Goal: Information Seeking & Learning: Learn about a topic

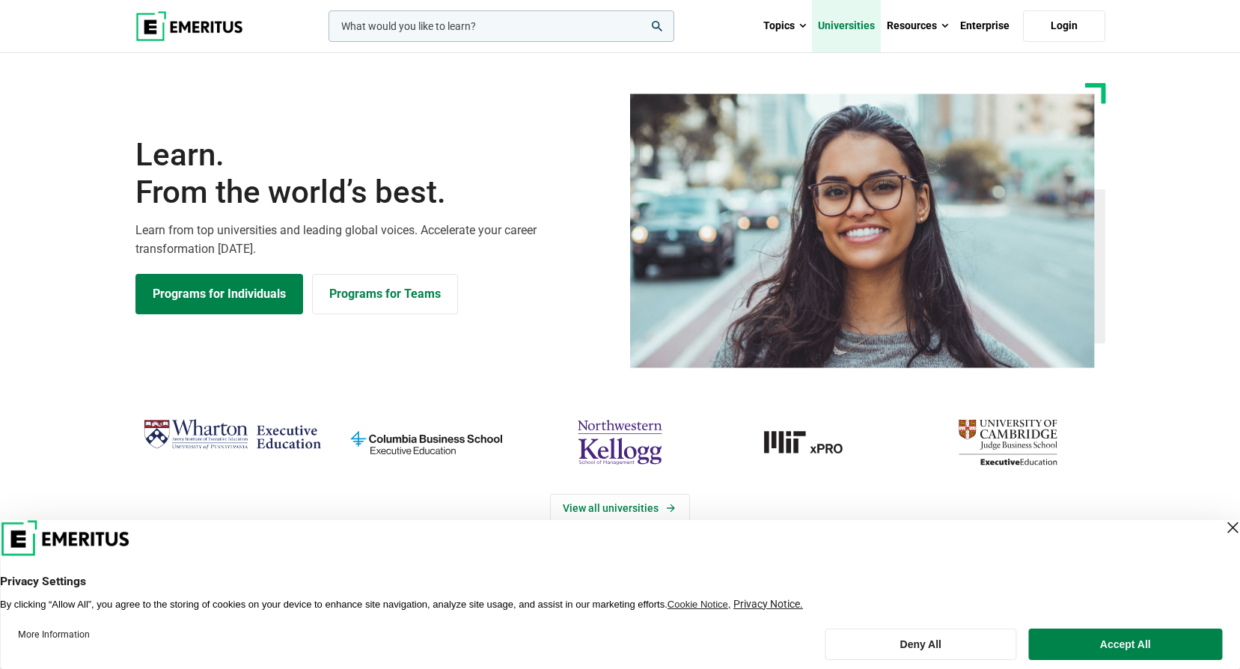
click at [858, 28] on link "Universities" at bounding box center [846, 26] width 69 height 52
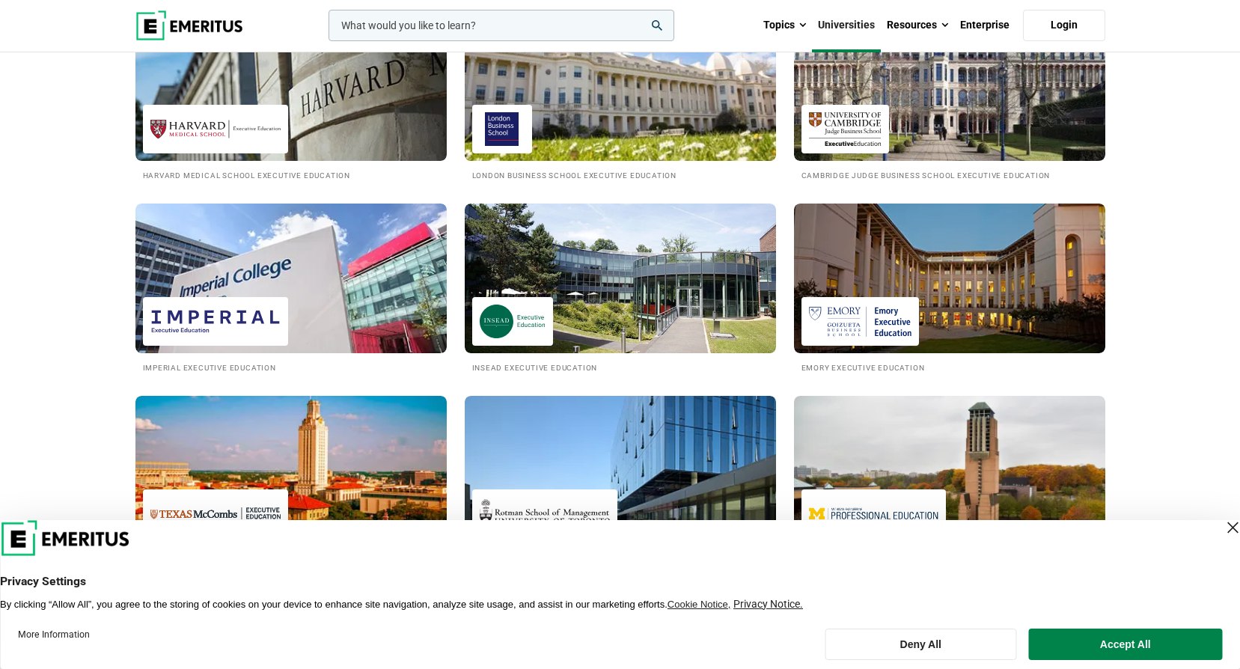
scroll to position [674, 0]
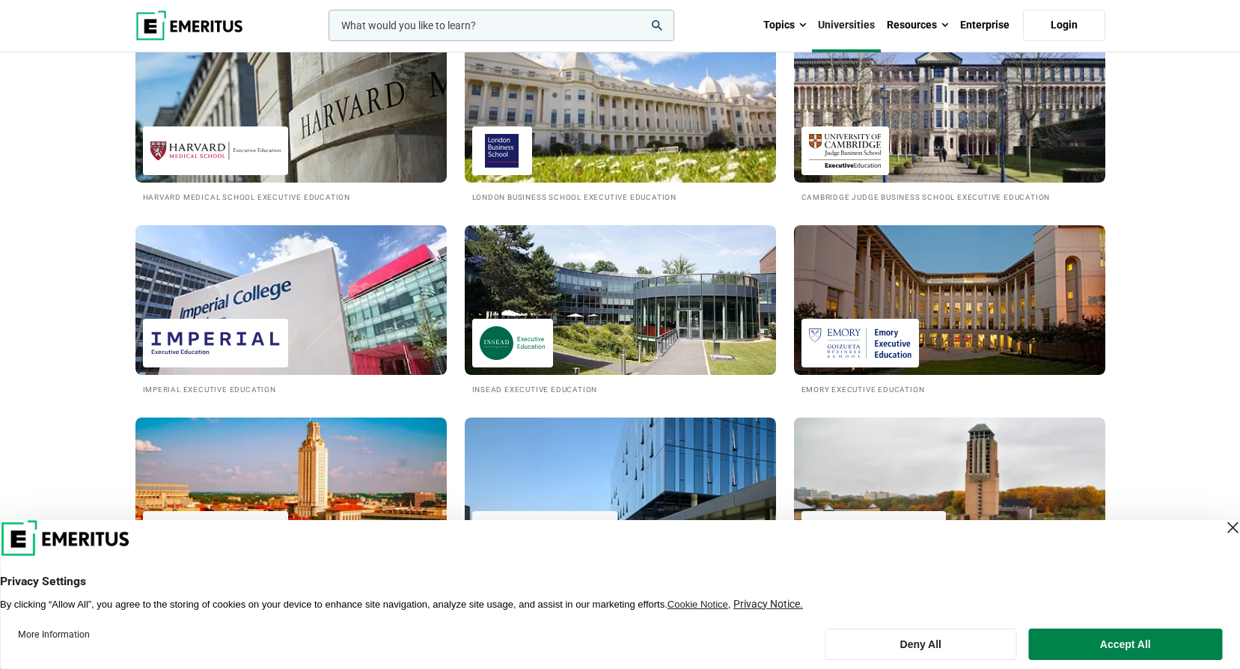
click at [504, 27] on input "woocommerce-product-search-field-0" at bounding box center [502, 25] width 346 height 31
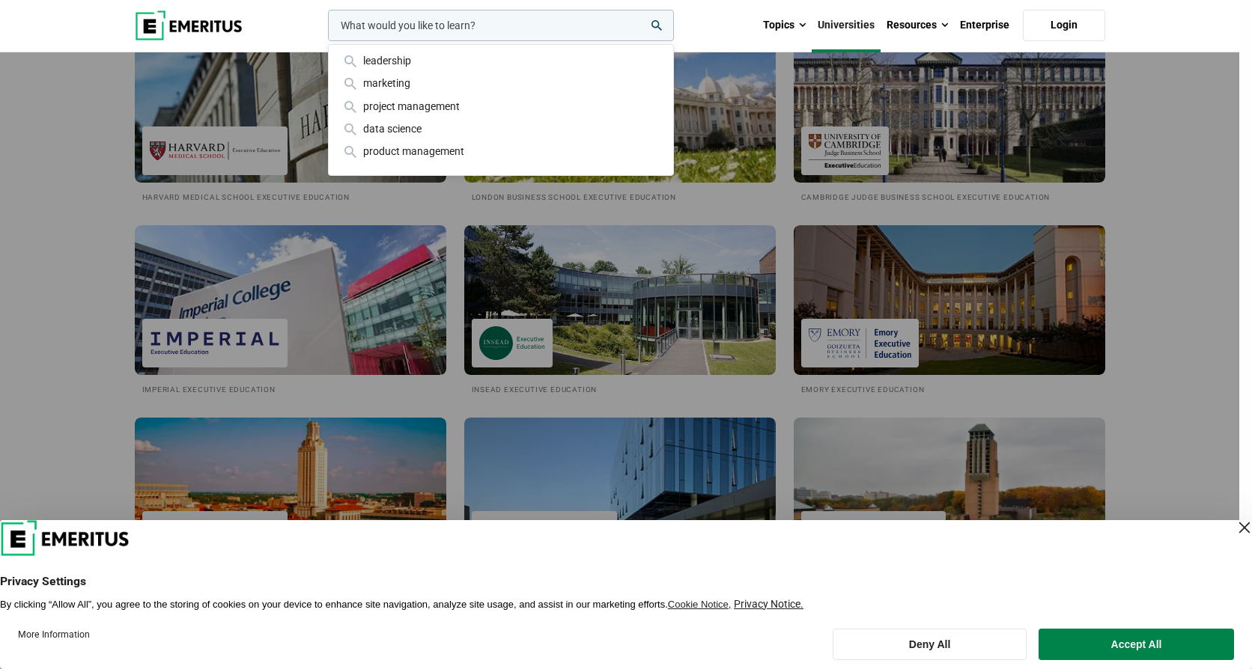
click at [1198, 46] on header "leadership marketing project management data science product management Topics …" at bounding box center [619, 25] width 1239 height 53
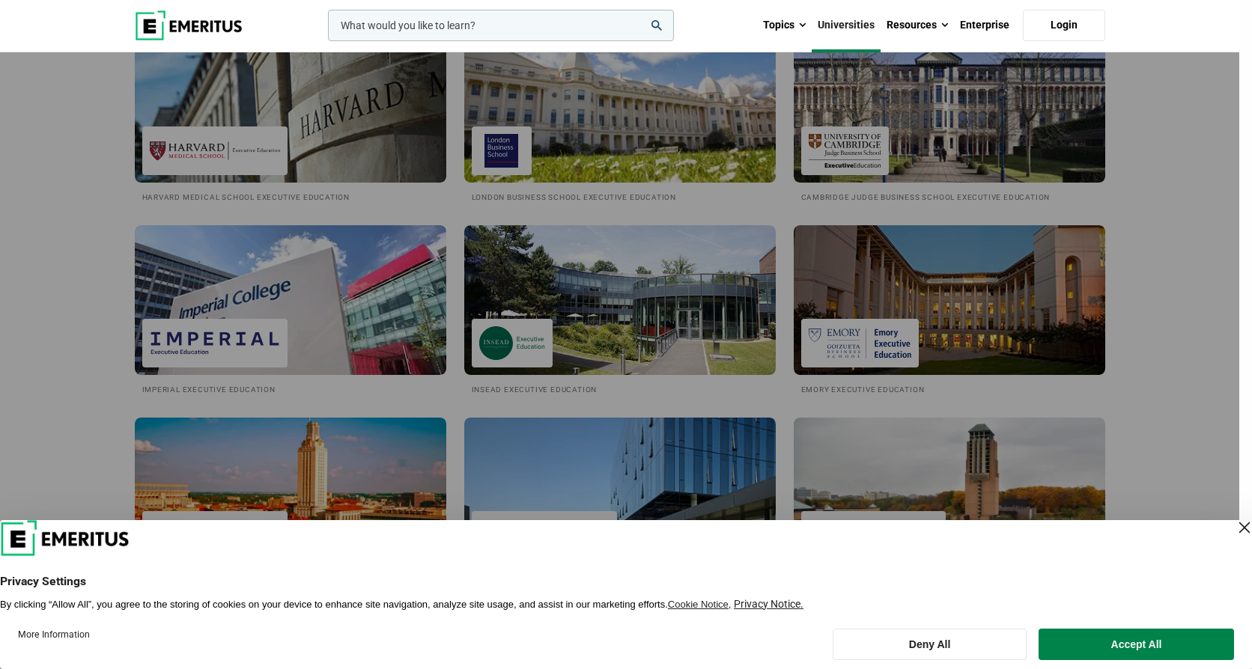
click at [674, 41] on div "leadership marketing project management data science product management" at bounding box center [499, 25] width 349 height 31
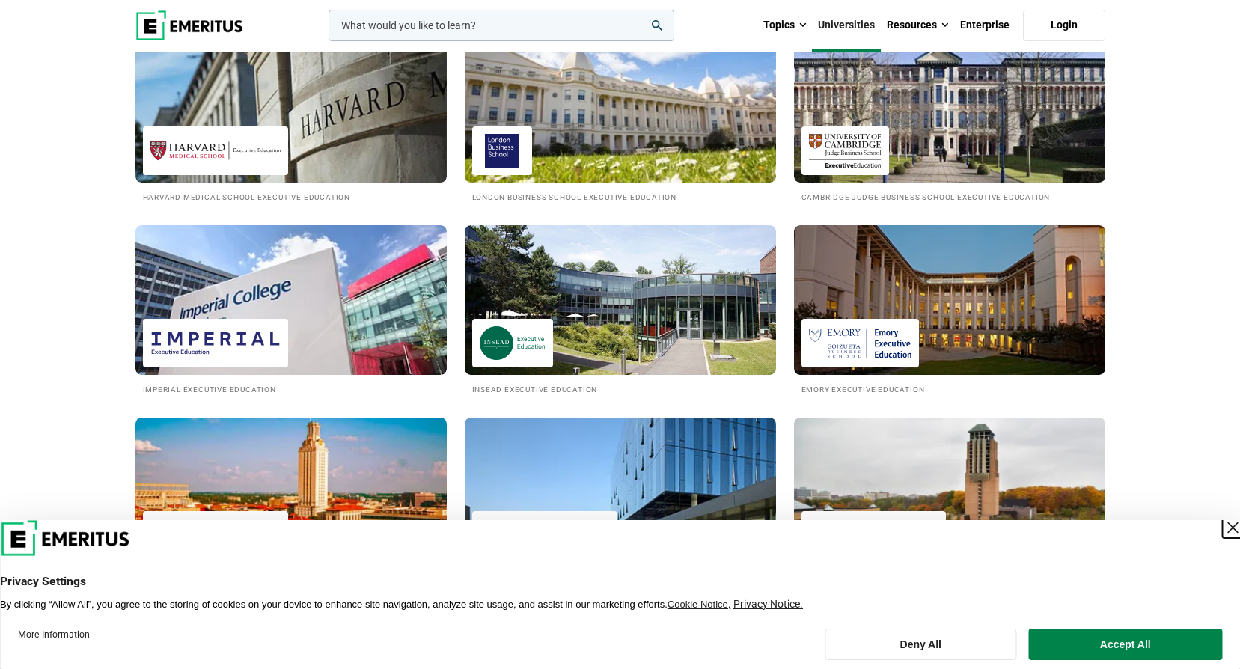
click at [1222, 523] on div "Close Layer" at bounding box center [1232, 527] width 21 height 21
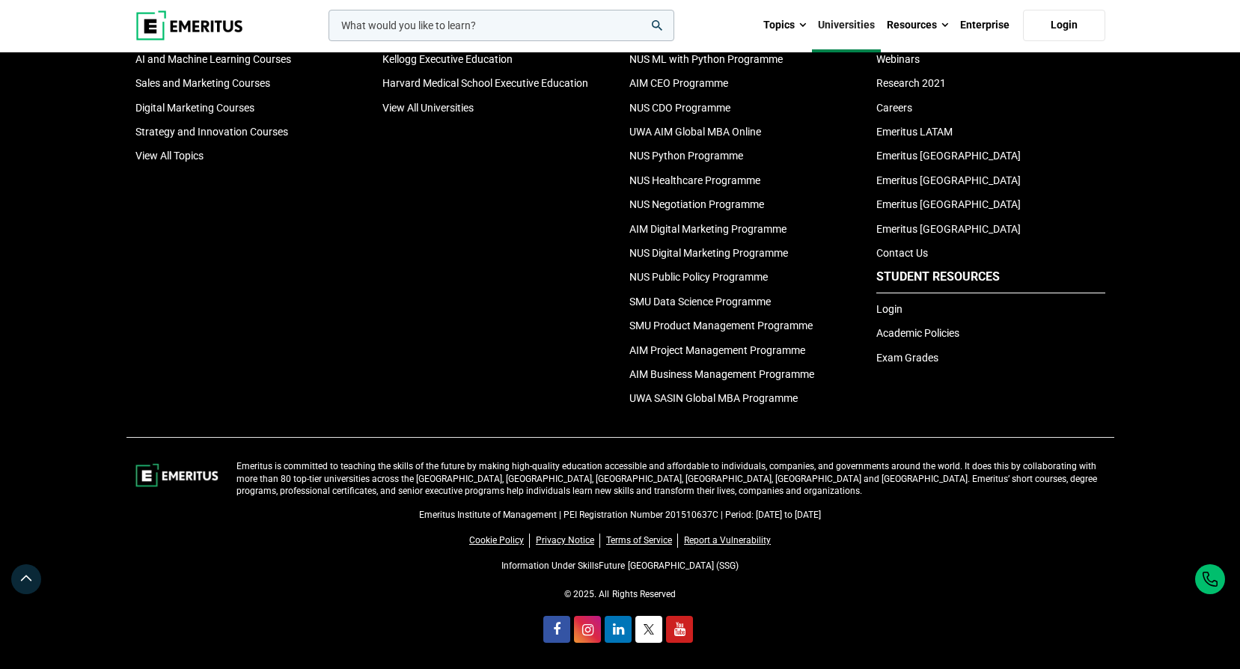
scroll to position [1304, 0]
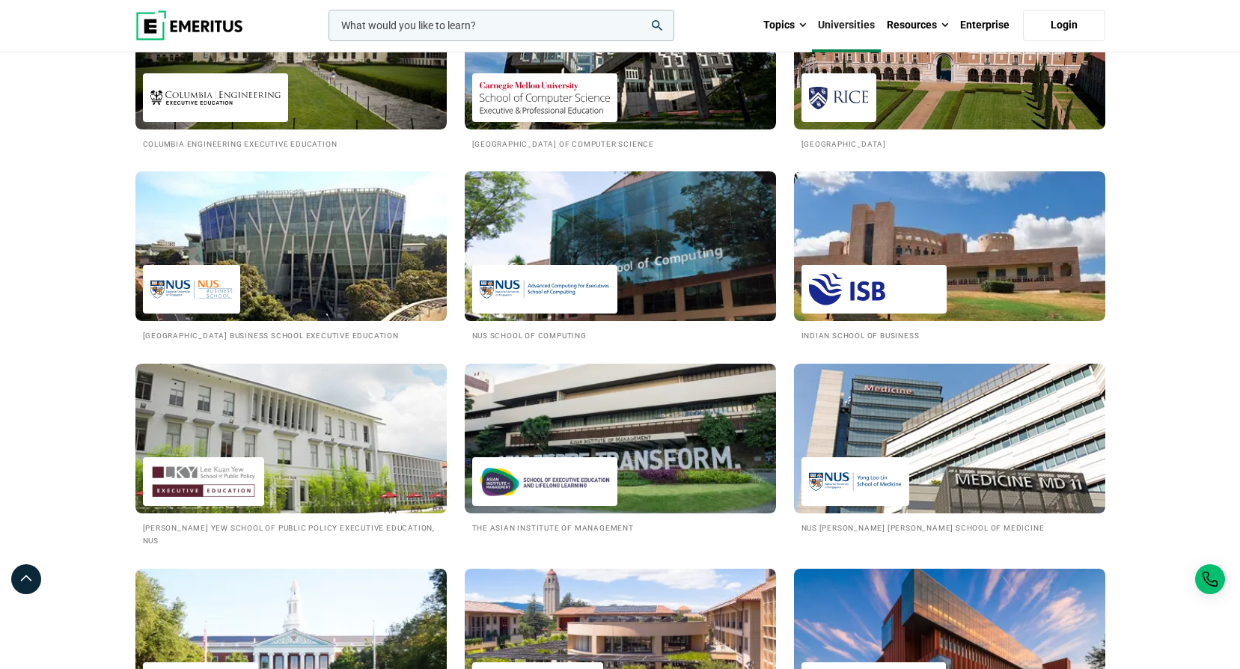
click at [559, 289] on img at bounding box center [545, 289] width 130 height 34
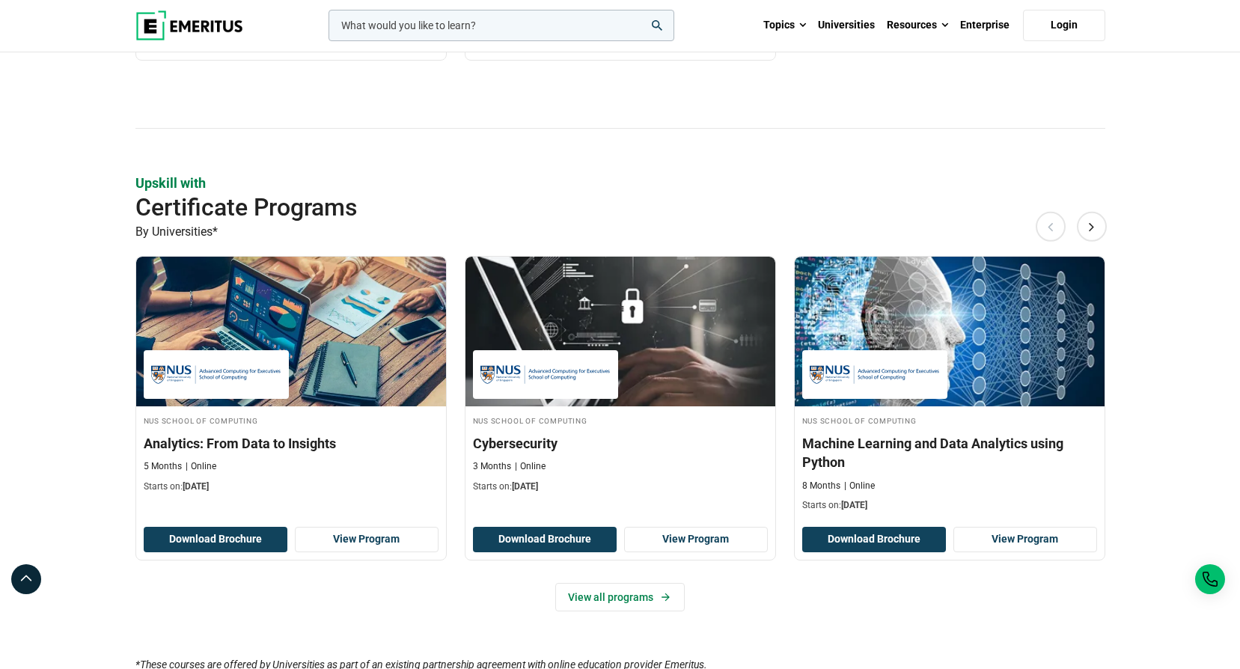
scroll to position [823, 0]
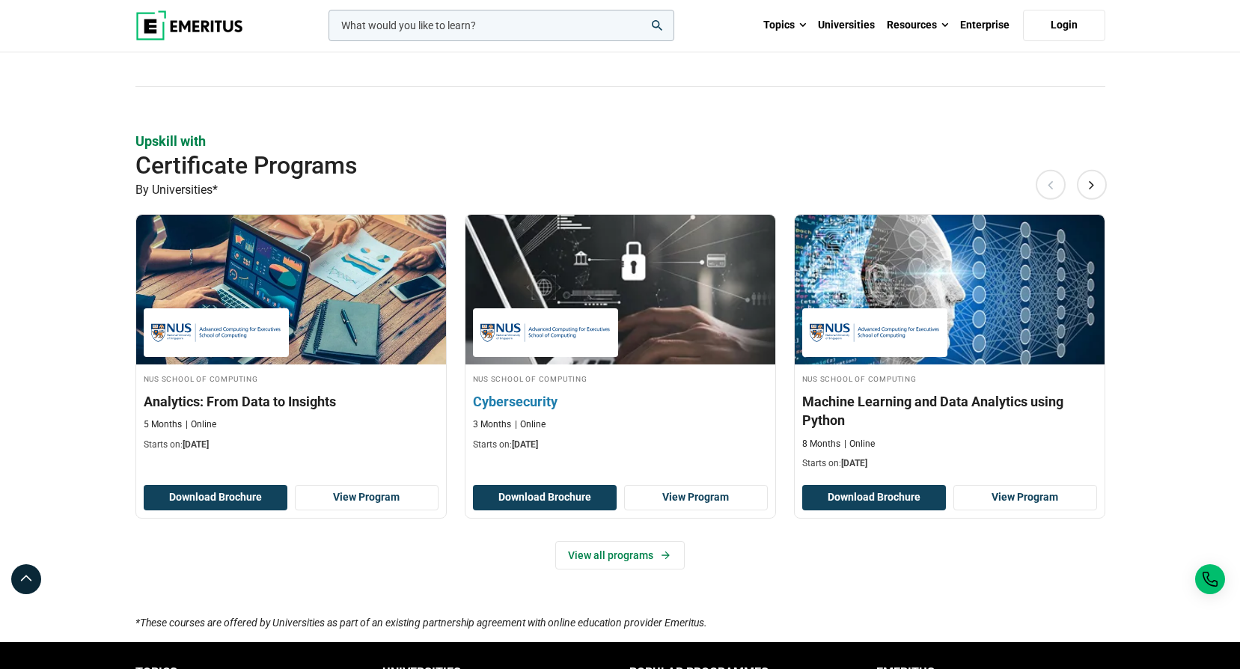
click at [513, 400] on h3 "Cybersecurity" at bounding box center [620, 401] width 295 height 19
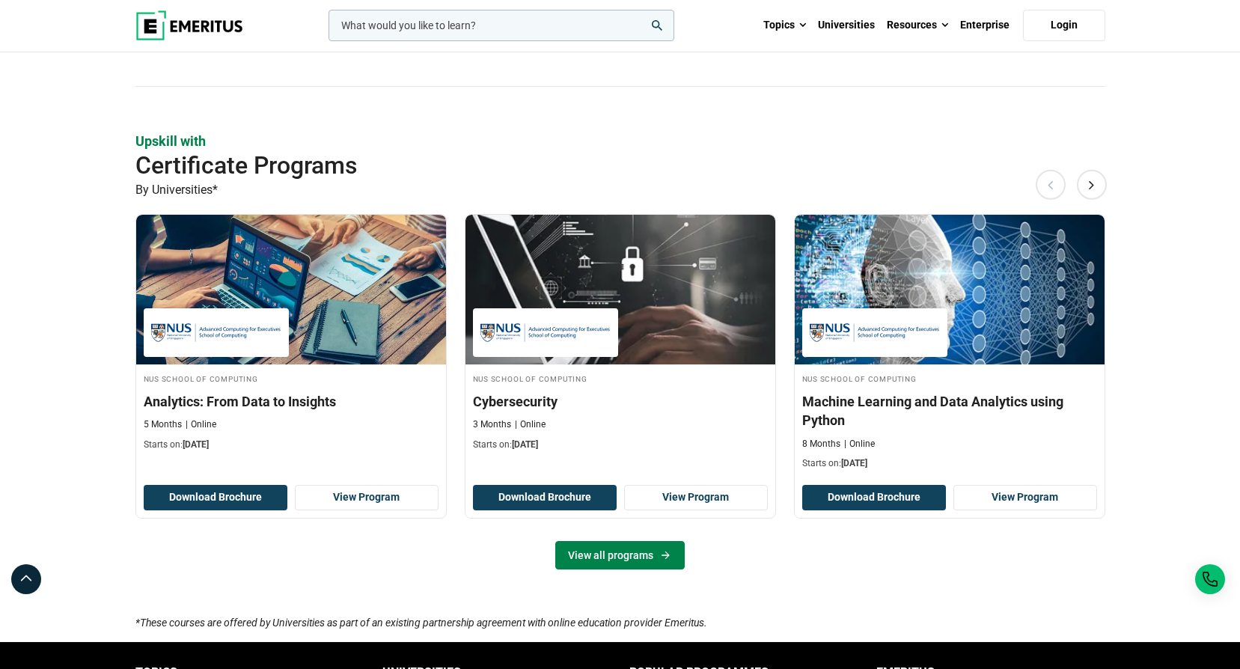
click at [659, 555] on icon at bounding box center [665, 555] width 13 height 12
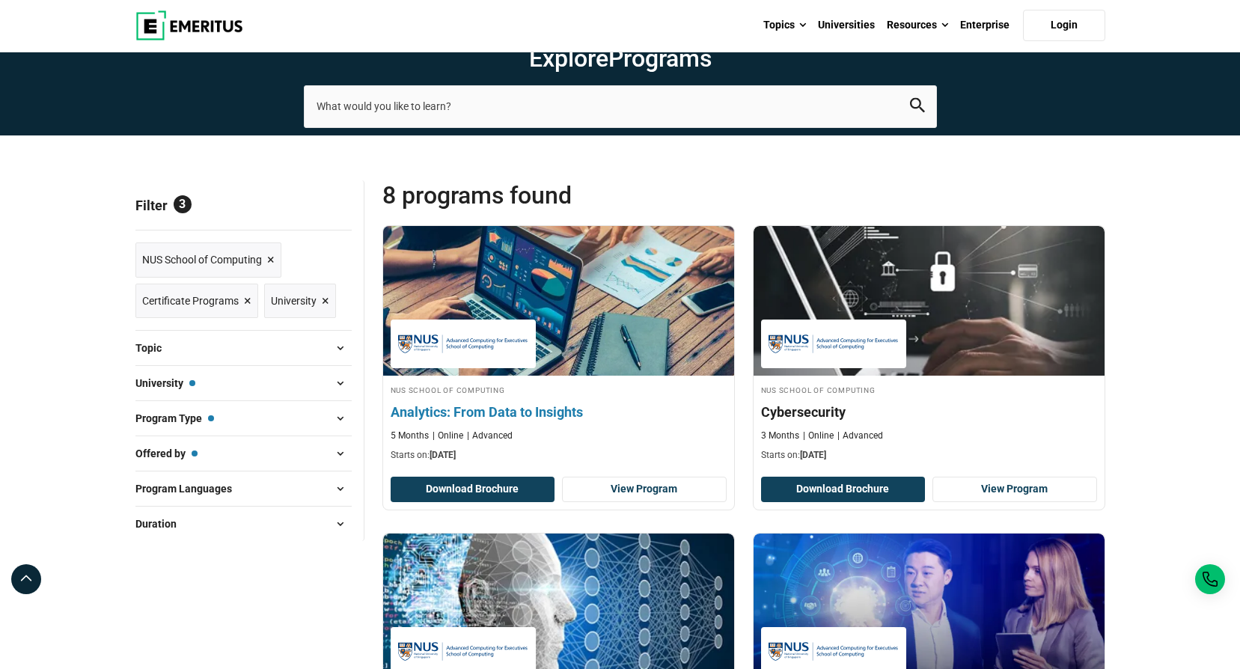
scroll to position [150, 0]
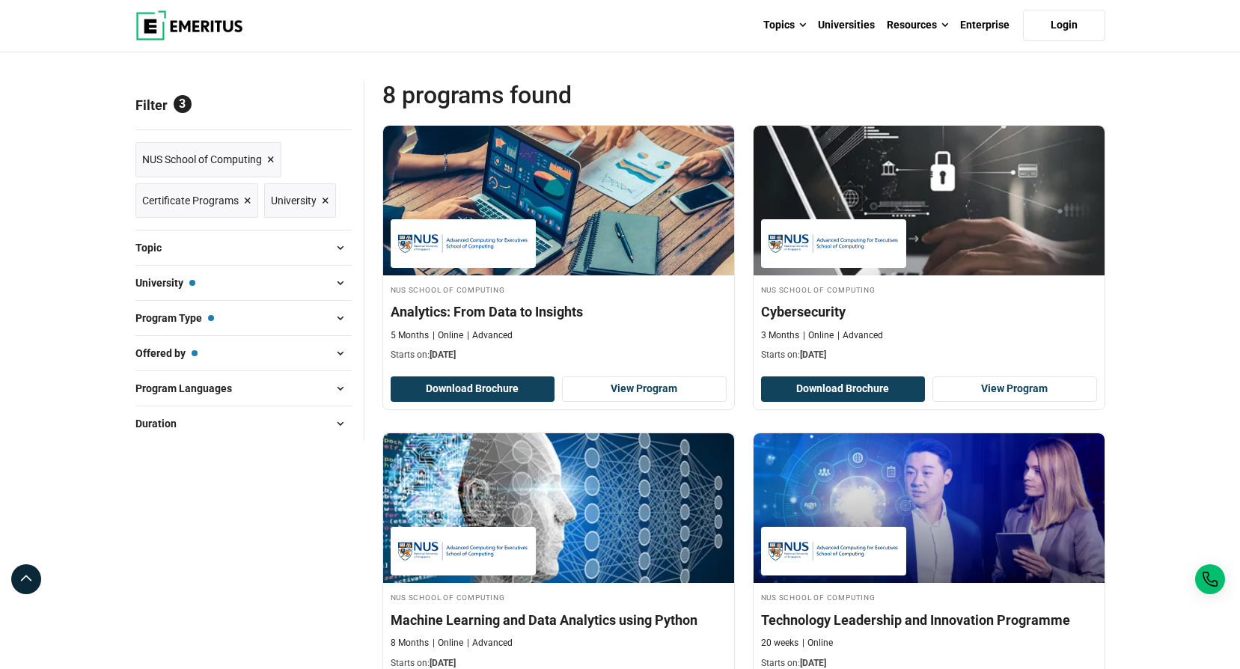
click at [331, 278] on span at bounding box center [340, 283] width 22 height 22
click at [331, 283] on span at bounding box center [340, 283] width 22 height 22
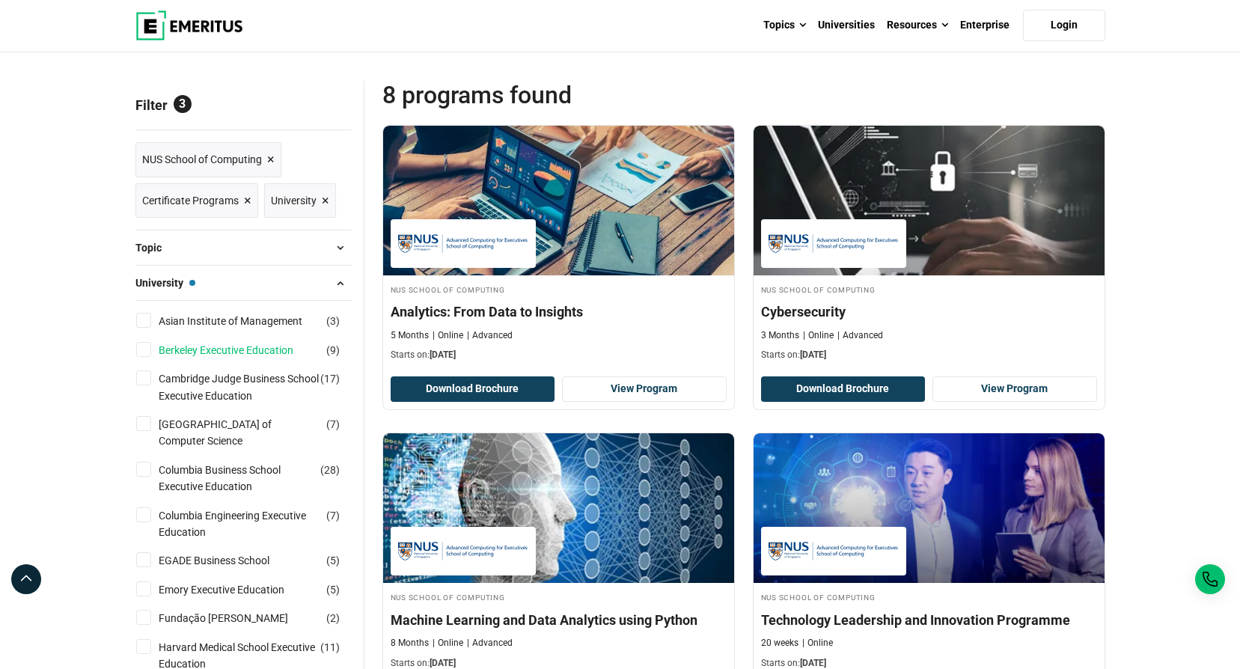
scroll to position [225, 0]
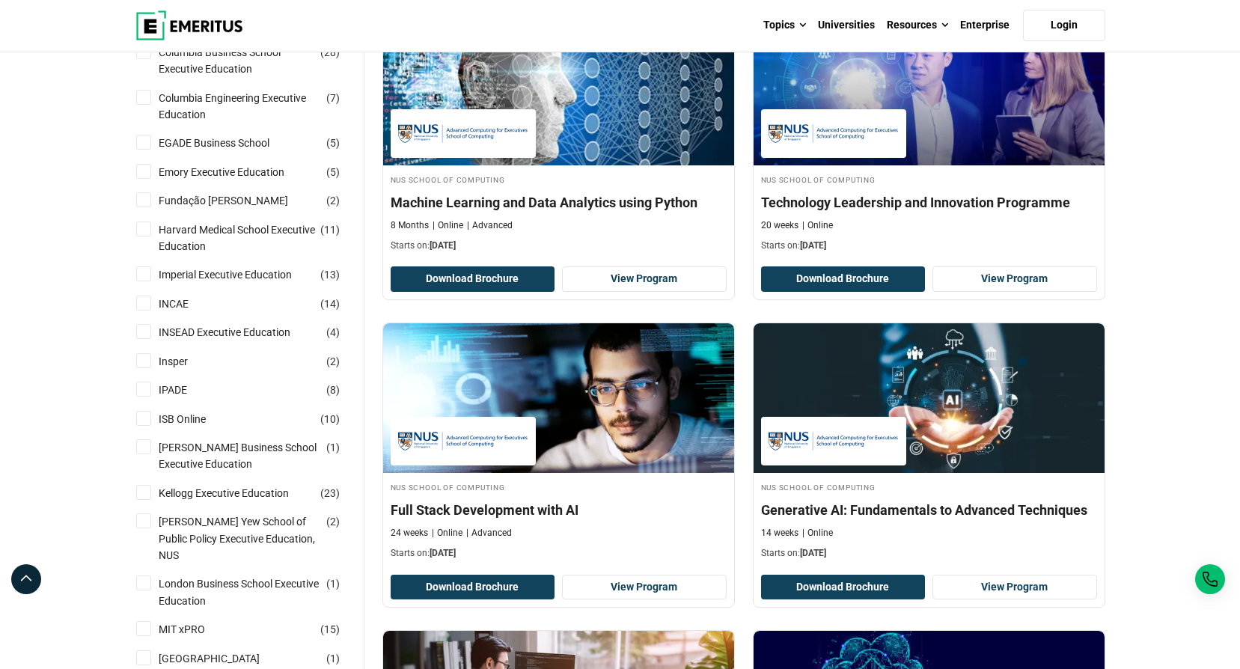
scroll to position [749, 0]
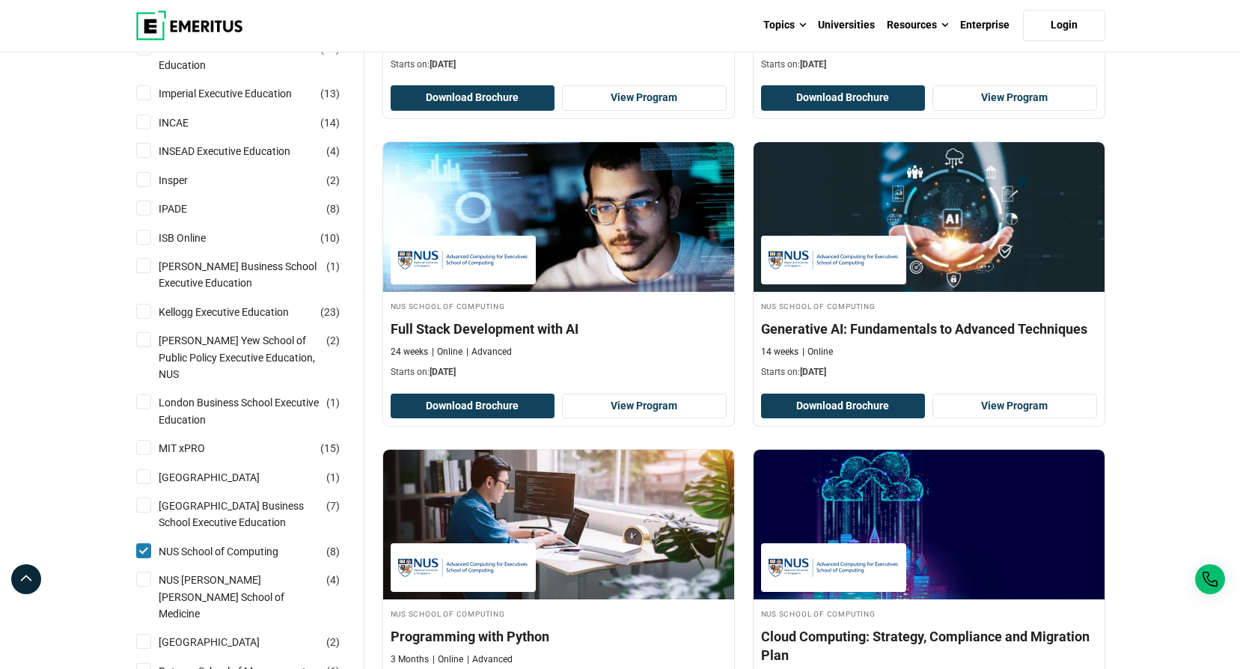
click at [147, 547] on input "NUS School of Computing ( 8 )" at bounding box center [143, 550] width 15 height 15
checkbox input "false"
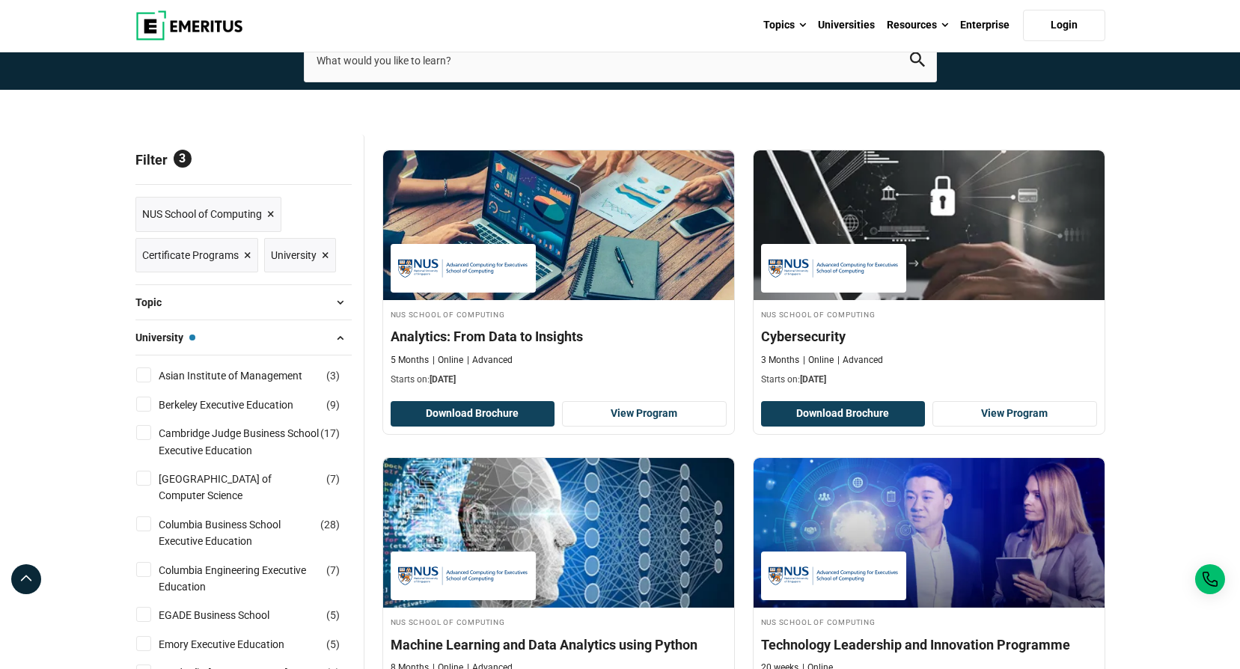
scroll to position [0, 0]
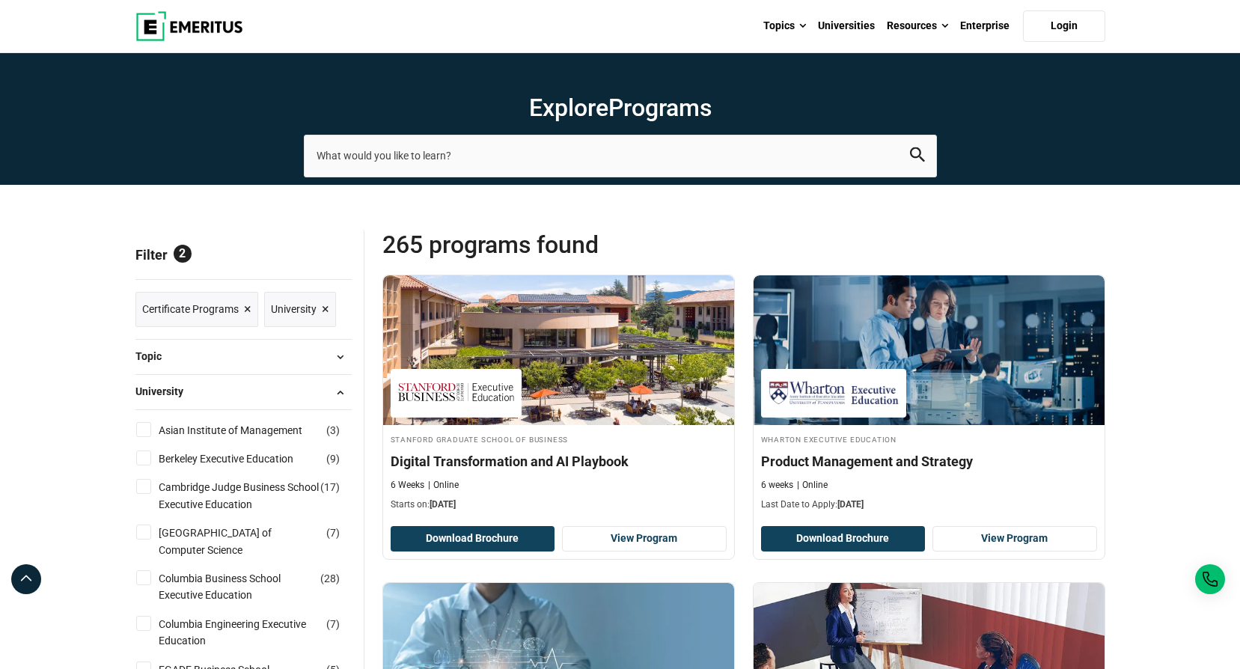
click at [859, 28] on link "Universities" at bounding box center [846, 26] width 69 height 52
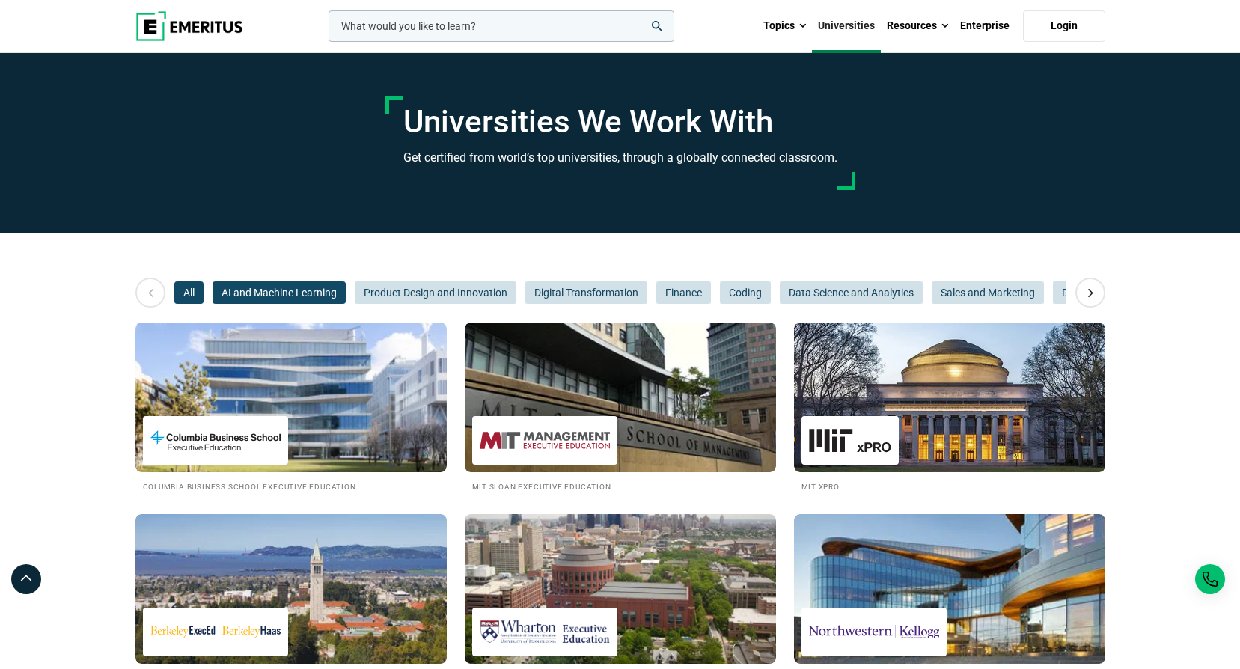
click at [275, 290] on span "AI and Machine Learning" at bounding box center [279, 292] width 133 height 22
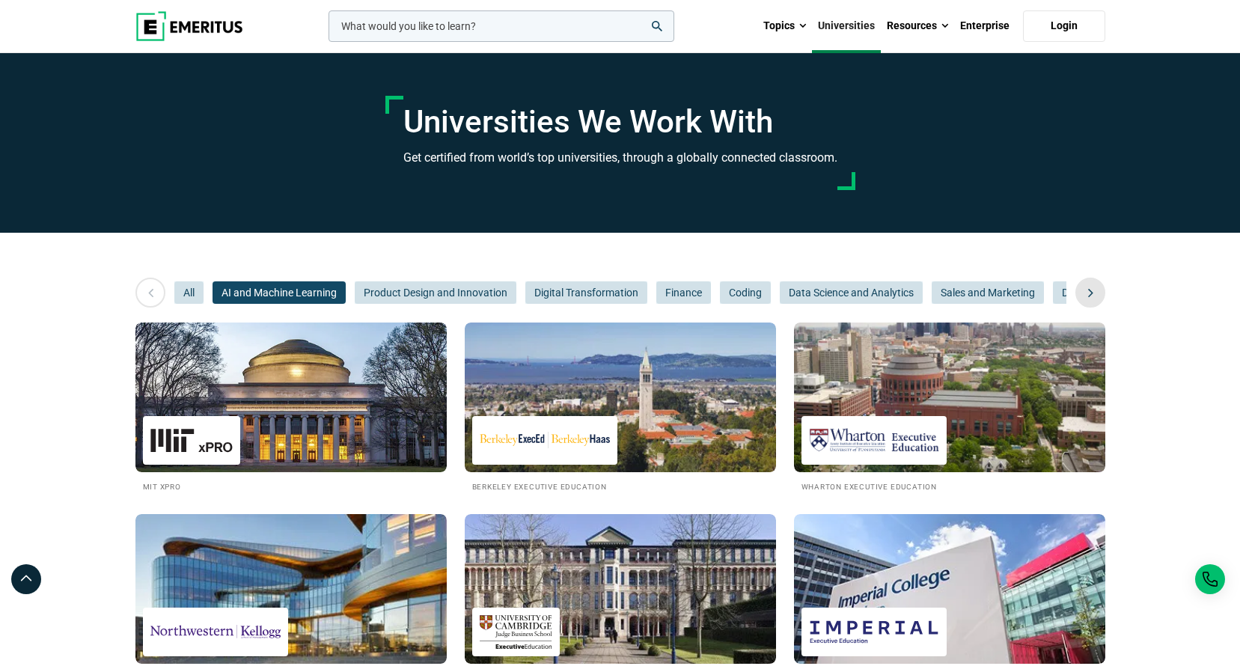
click at [1085, 289] on icon at bounding box center [1091, 292] width 26 height 27
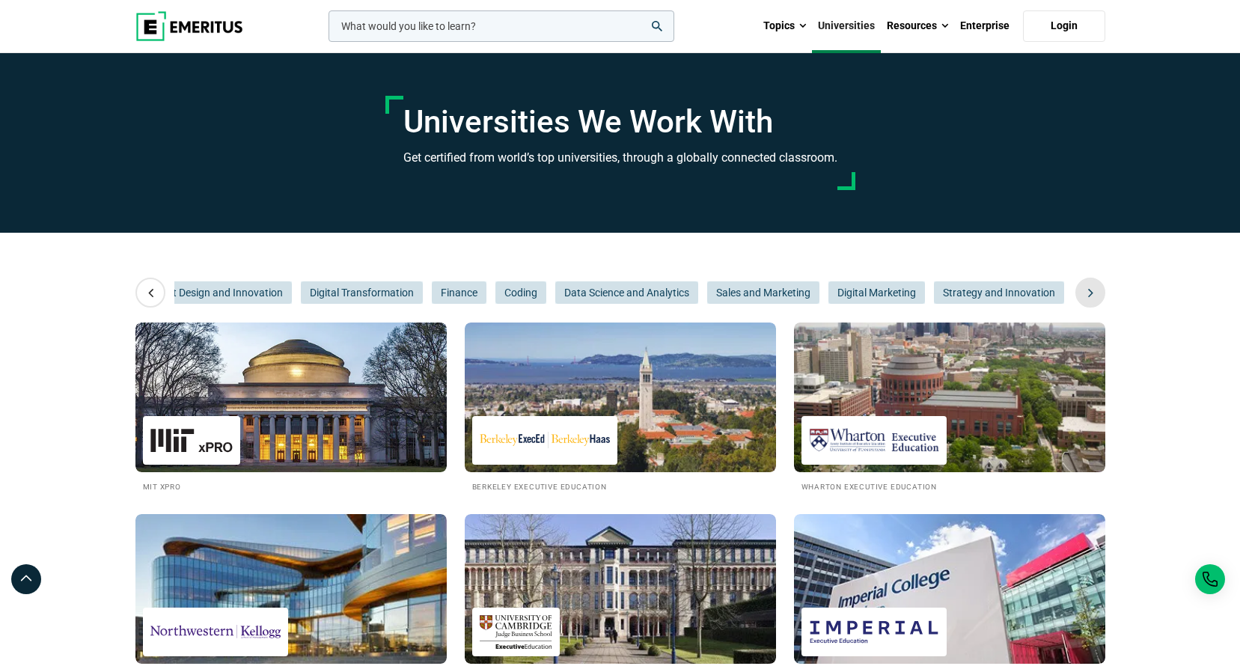
click at [1088, 290] on icon at bounding box center [1091, 292] width 26 height 27
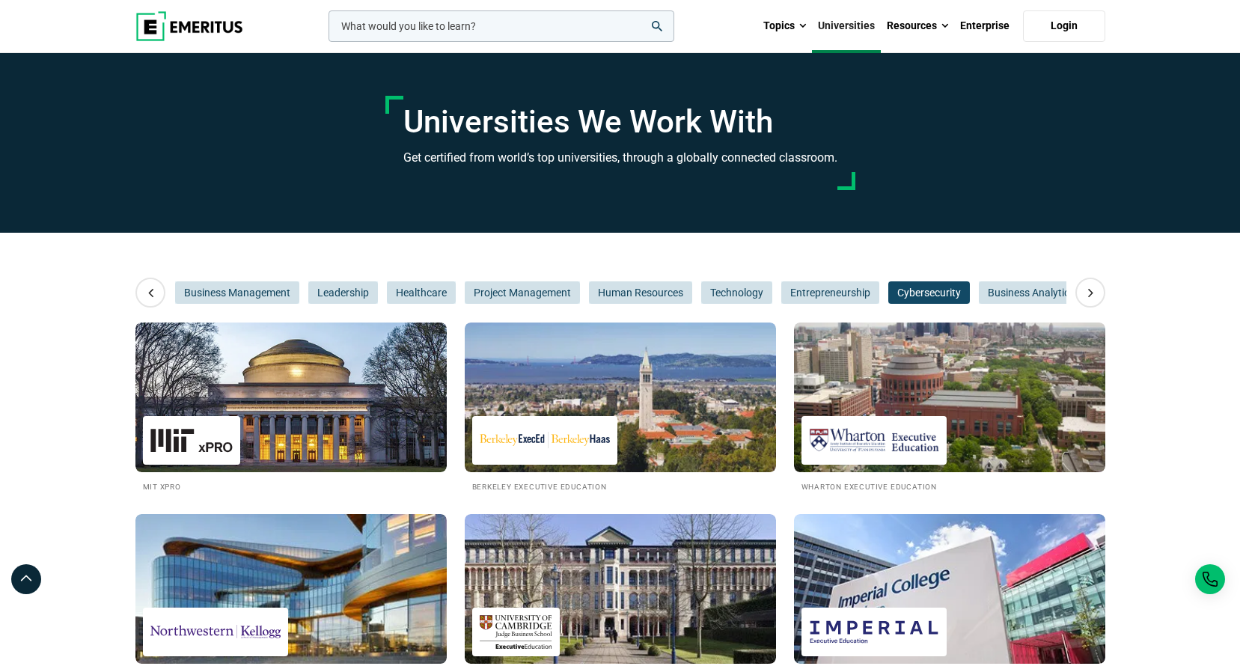
click at [927, 293] on span "Cybersecurity" at bounding box center [929, 292] width 82 height 22
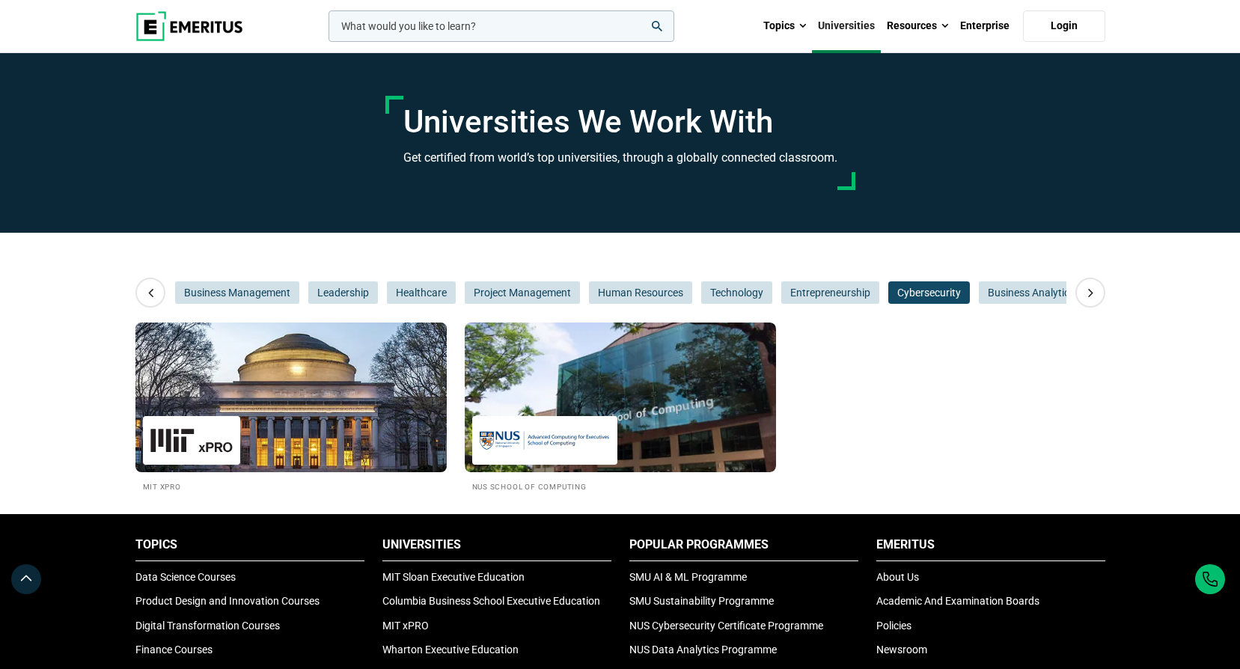
click at [332, 405] on img at bounding box center [291, 397] width 343 height 165
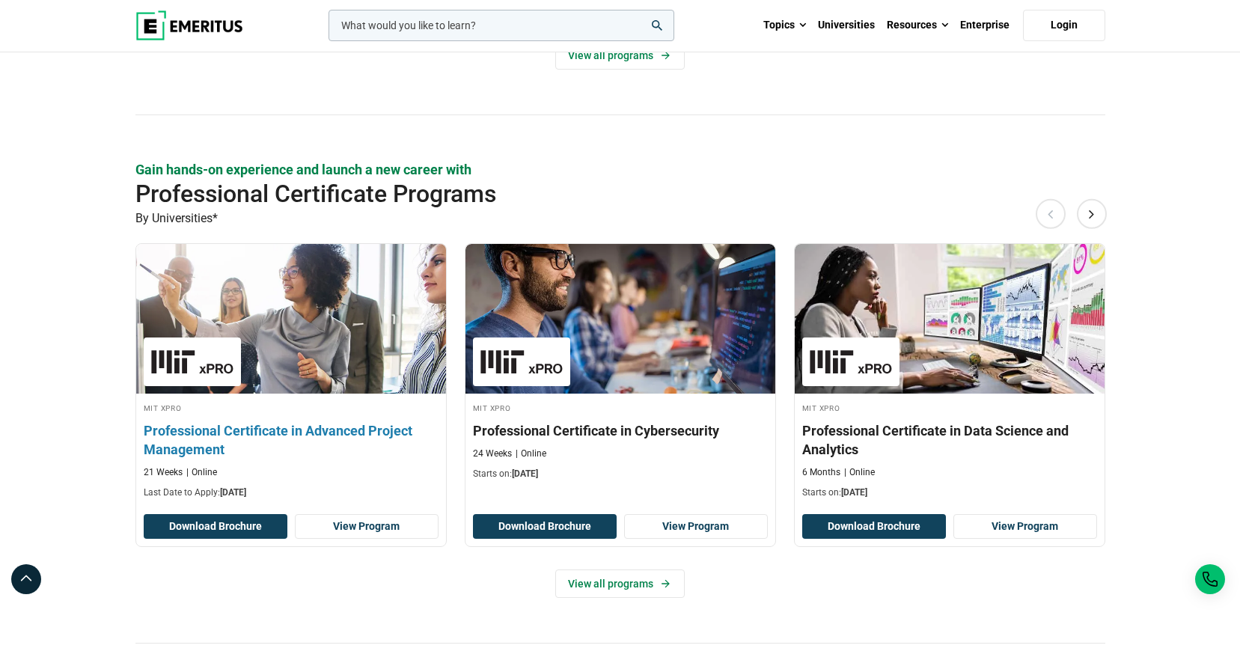
scroll to position [1871, 0]
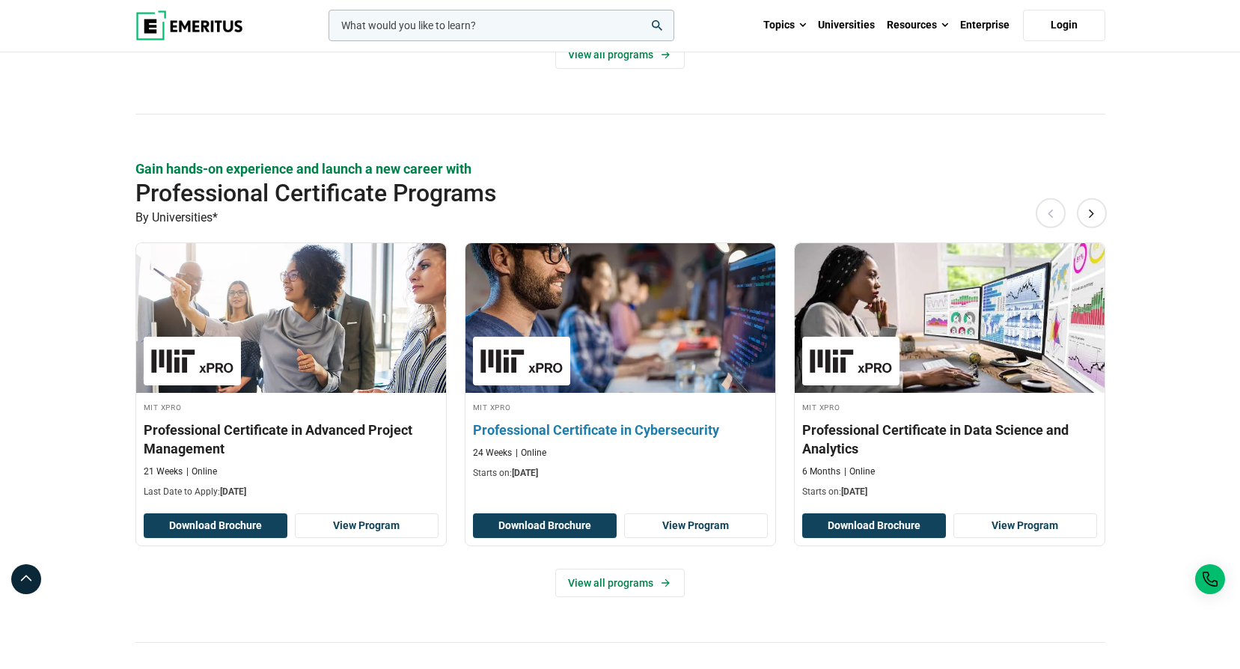
click at [672, 429] on h3 "Professional Certificate in Cybersecurity" at bounding box center [620, 430] width 295 height 19
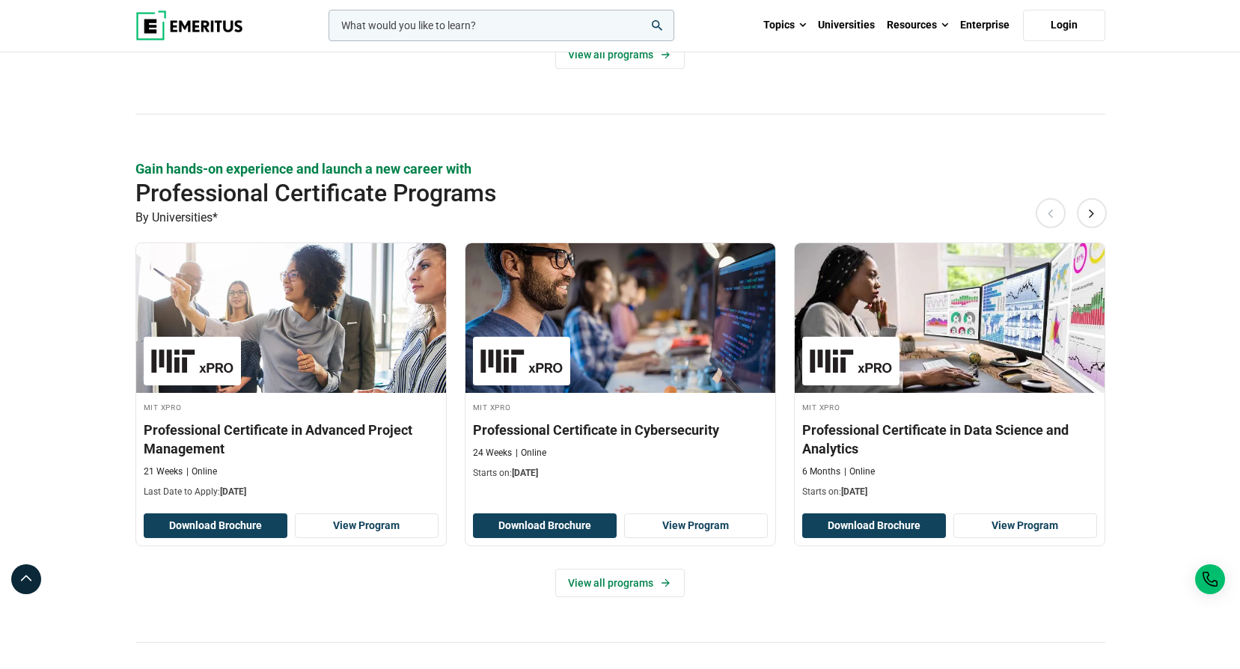
scroll to position [1422, 0]
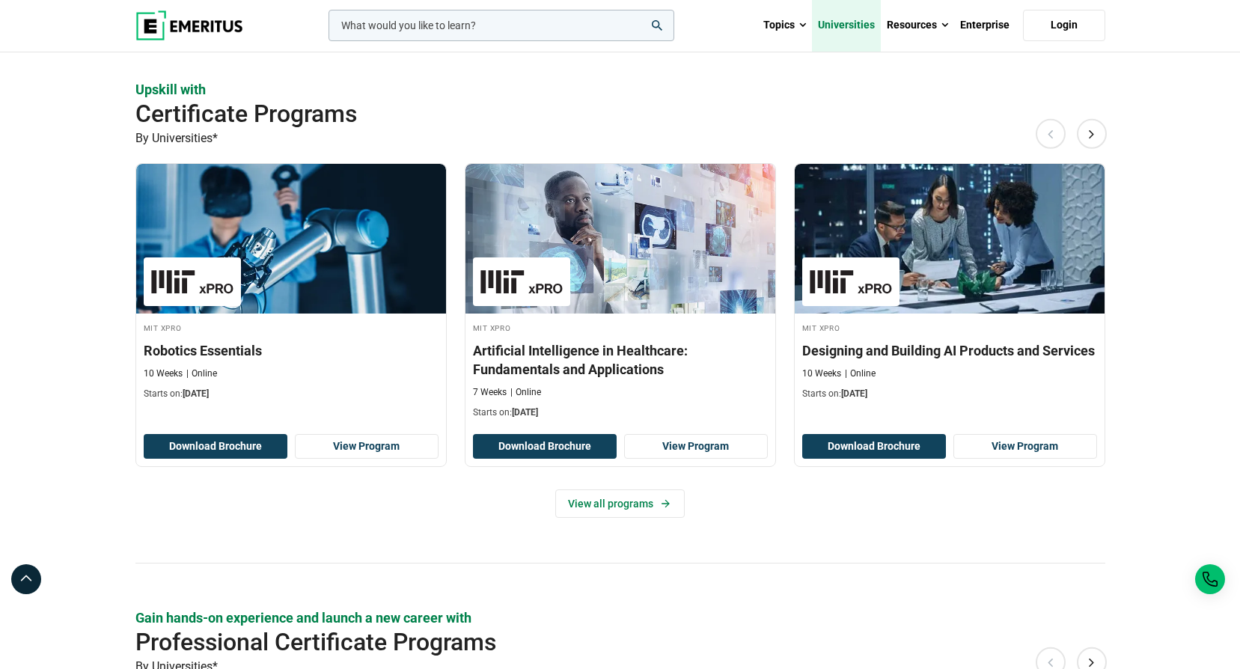
click at [848, 24] on link "Universities" at bounding box center [846, 25] width 69 height 52
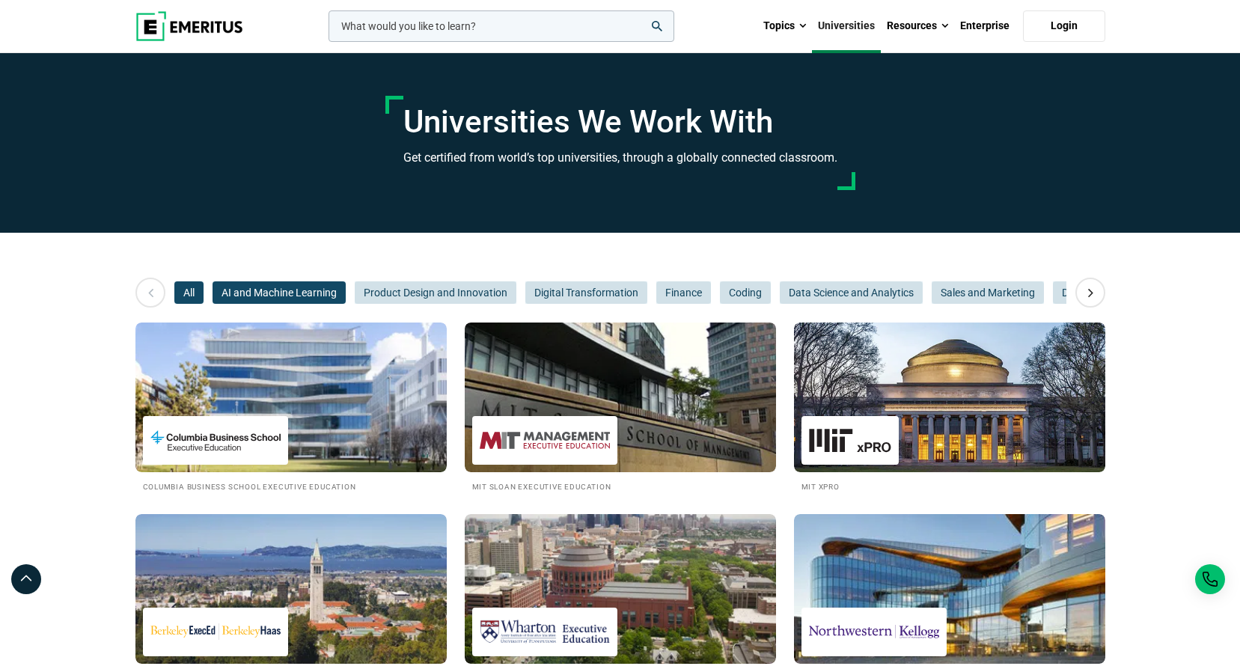
click at [266, 293] on span "AI and Machine Learning" at bounding box center [279, 292] width 133 height 22
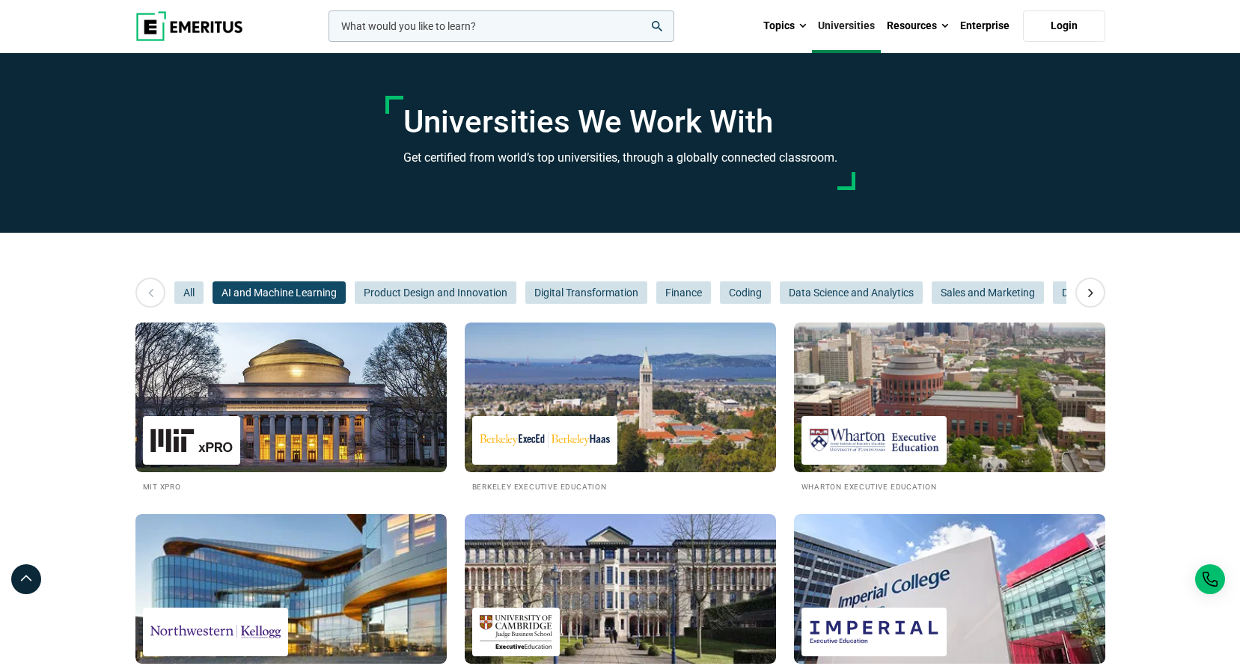
click at [277, 292] on span "AI and Machine Learning" at bounding box center [279, 292] width 133 height 22
click at [296, 291] on span "AI and Machine Learning" at bounding box center [279, 292] width 133 height 22
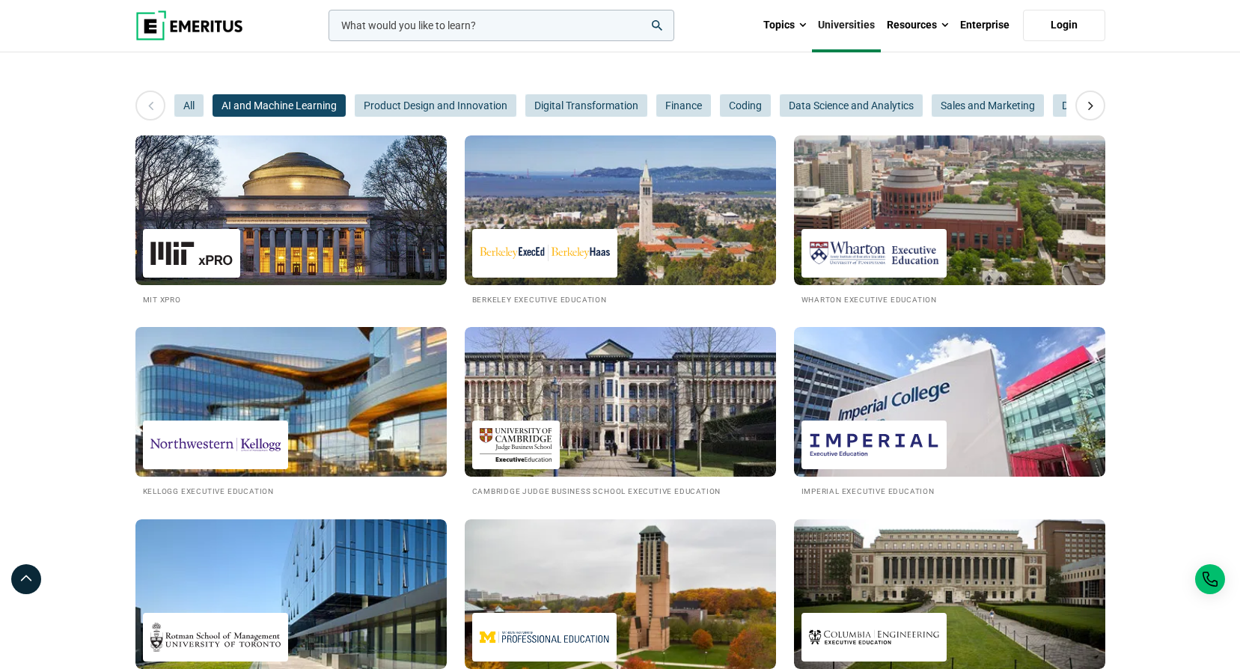
scroll to position [225, 0]
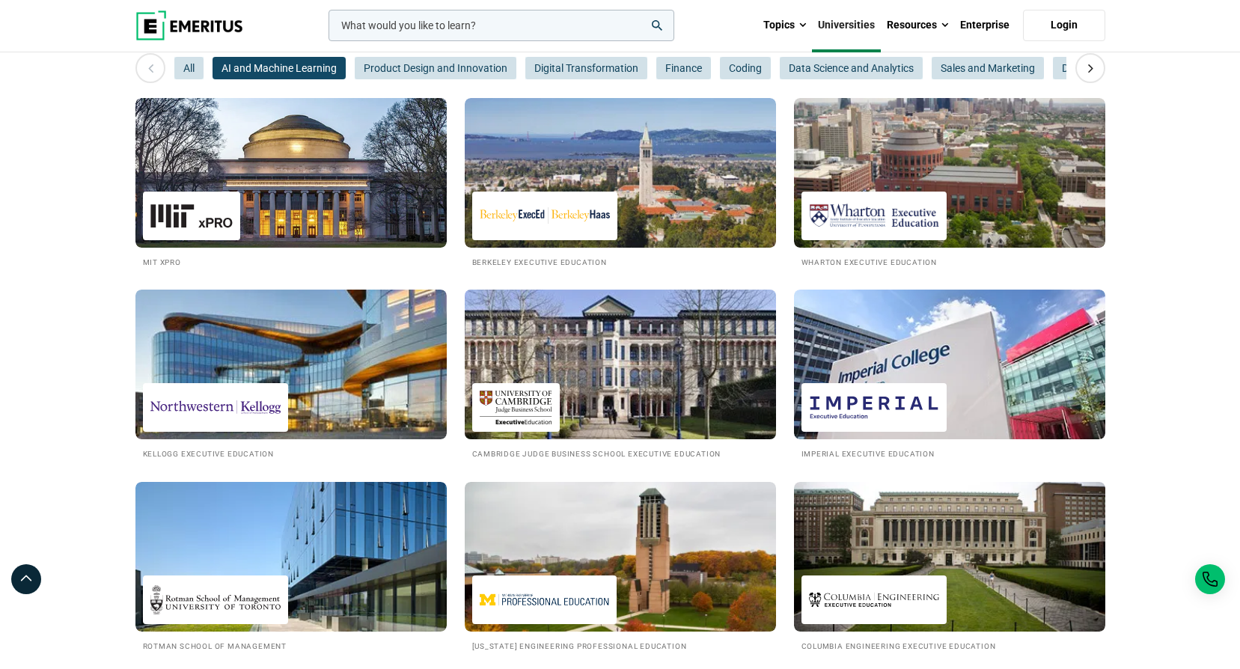
click at [580, 454] on h2 "Cambridge Judge Business School Executive Education" at bounding box center [620, 453] width 296 height 13
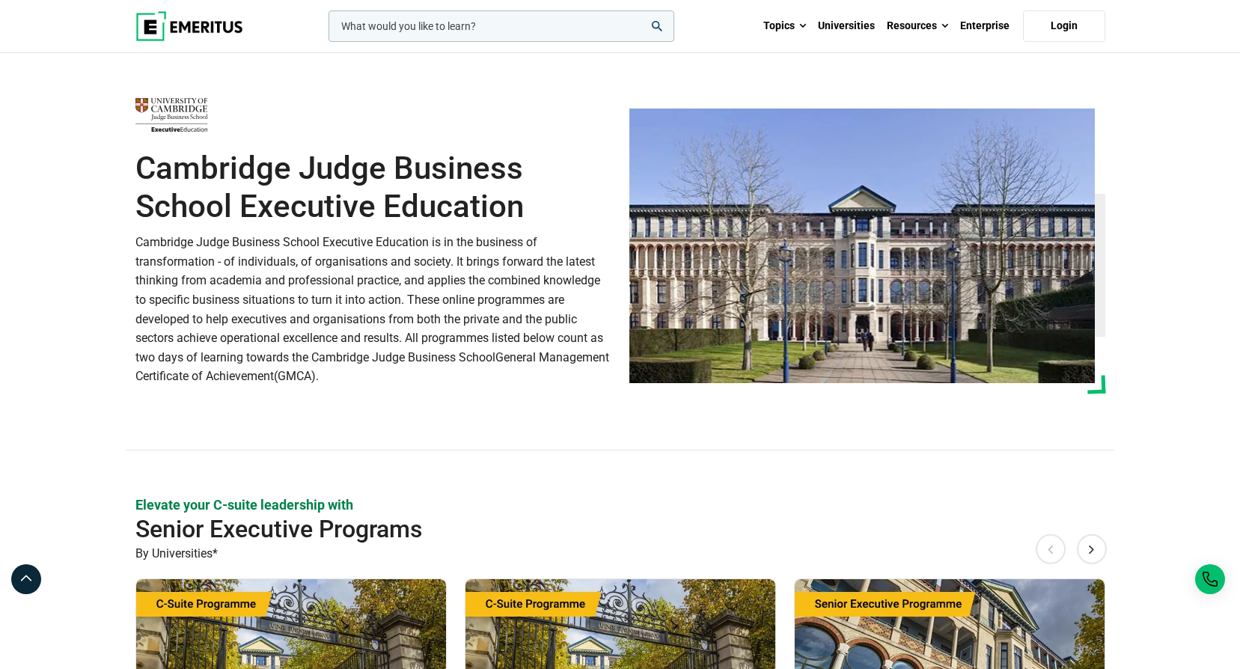
click at [386, 29] on input "woocommerce-product-search-field-0" at bounding box center [502, 25] width 346 height 31
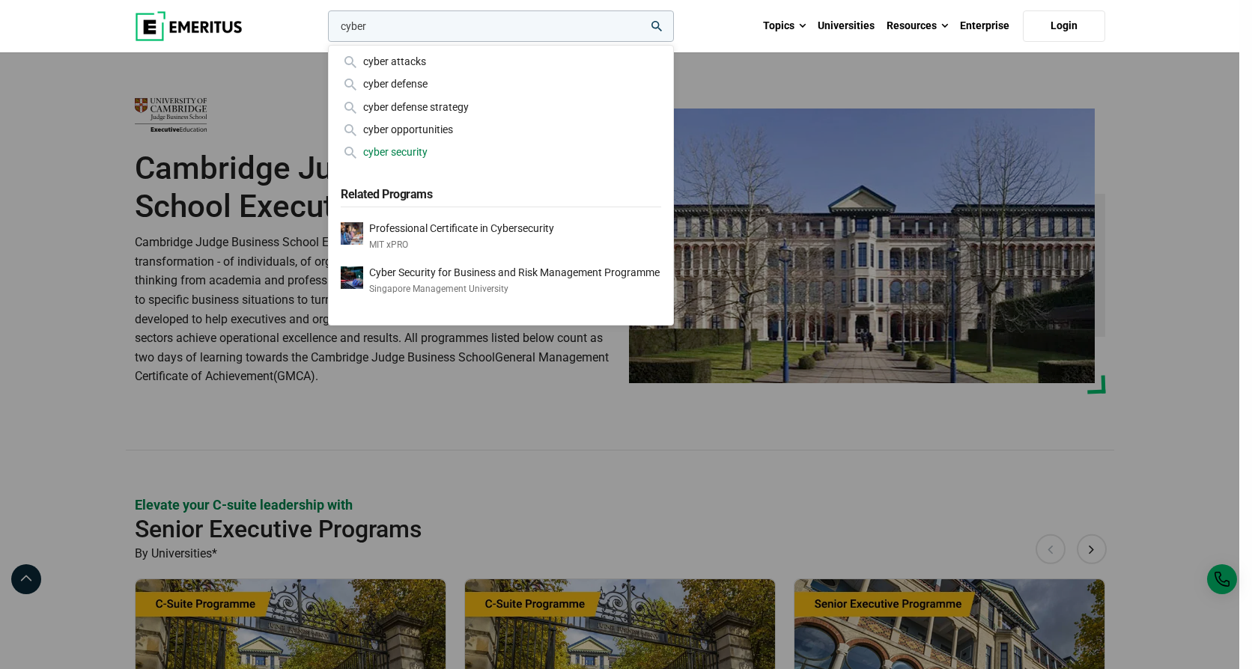
type input "cyber"
click at [448, 153] on div "cyber security" at bounding box center [501, 152] width 320 height 16
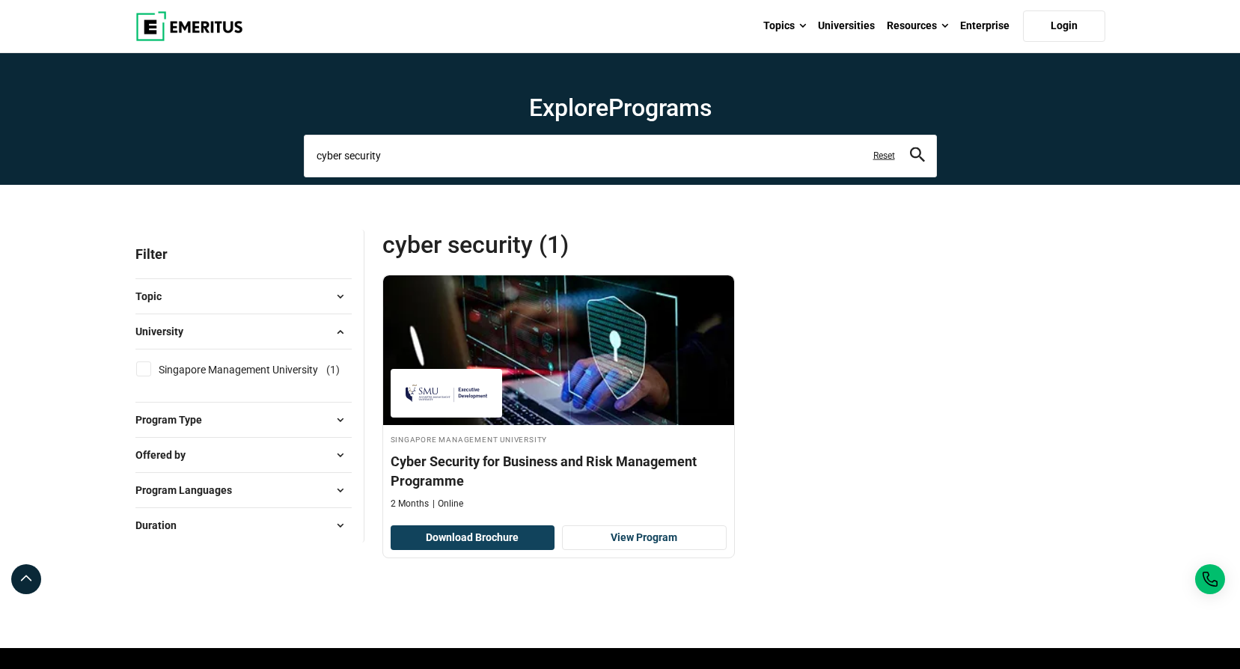
click at [445, 162] on input "cyber security" at bounding box center [620, 156] width 633 height 42
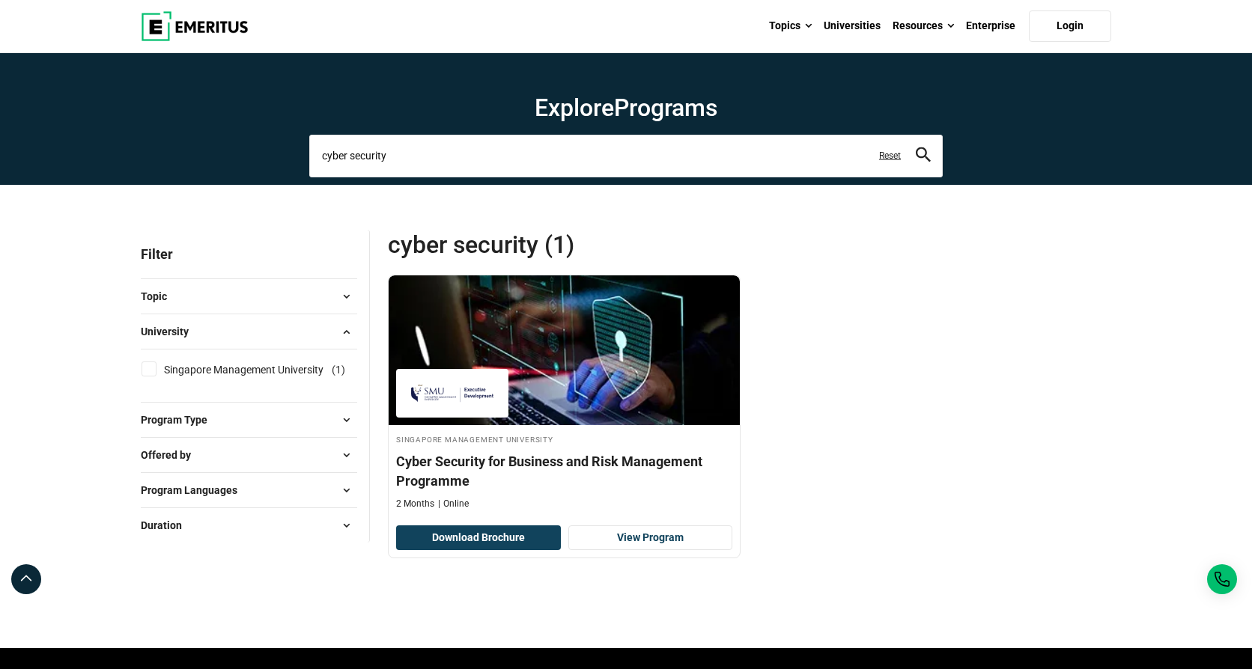
click at [446, 162] on input "cyber security" at bounding box center [625, 156] width 633 height 42
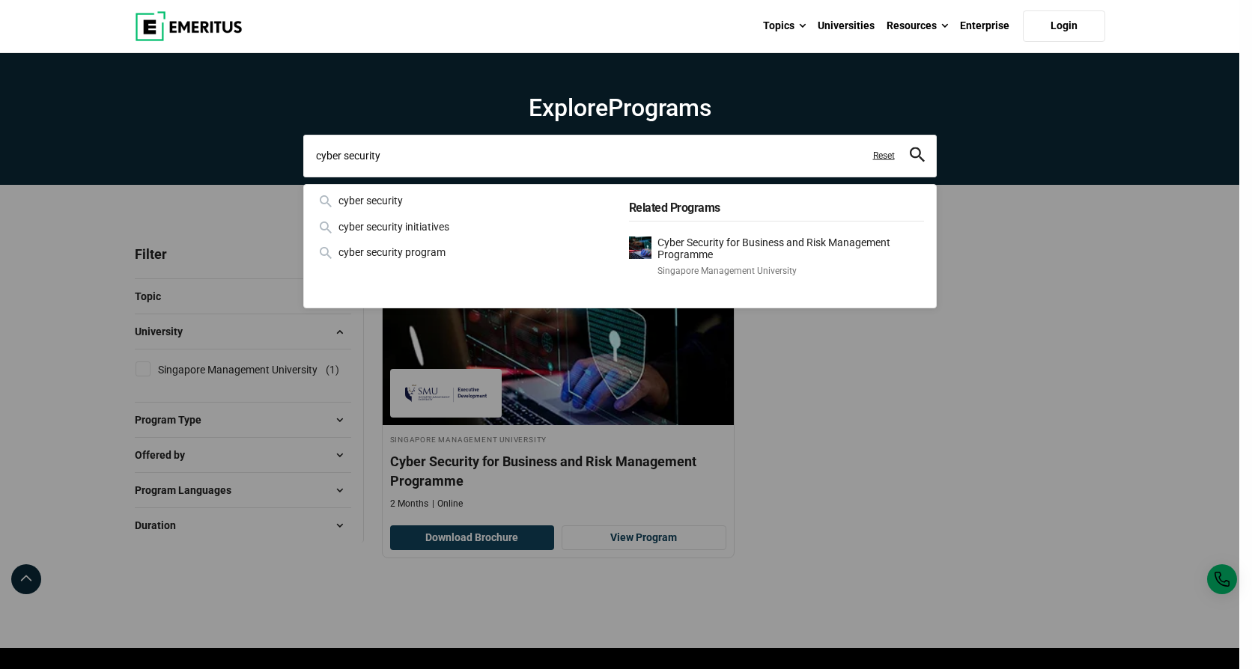
click at [446, 162] on input "cyber security" at bounding box center [619, 156] width 633 height 42
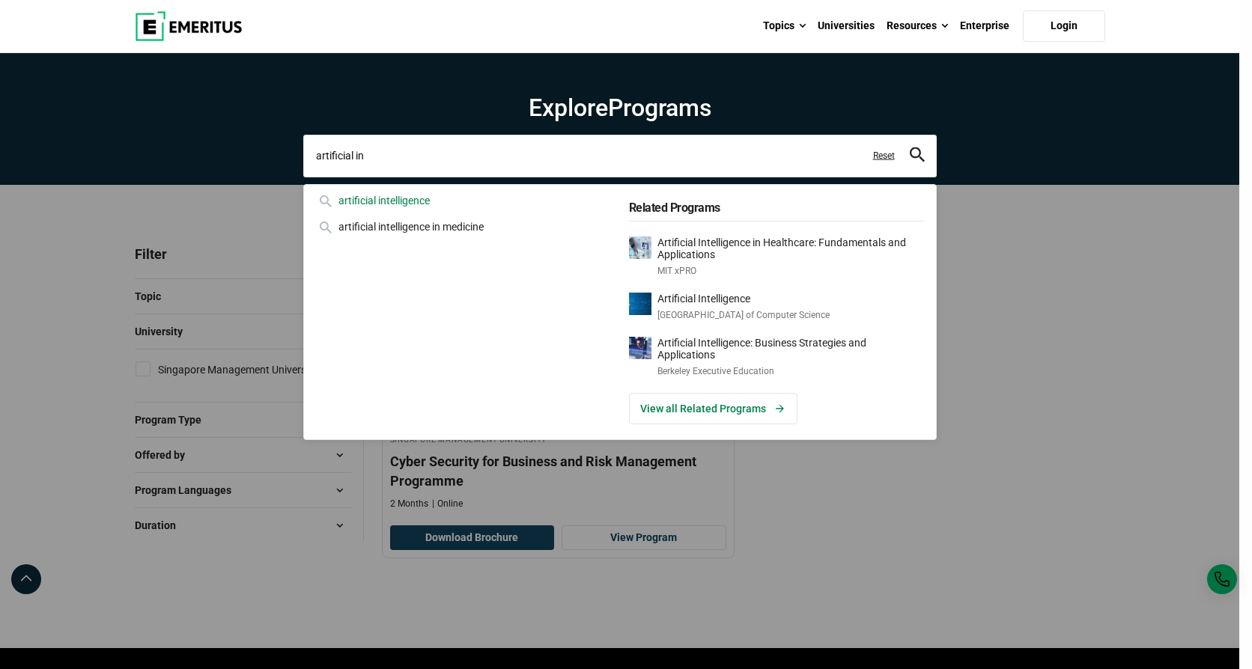
type input "artificial in"
click at [454, 202] on div "artificial intelligence" at bounding box center [463, 200] width 295 height 16
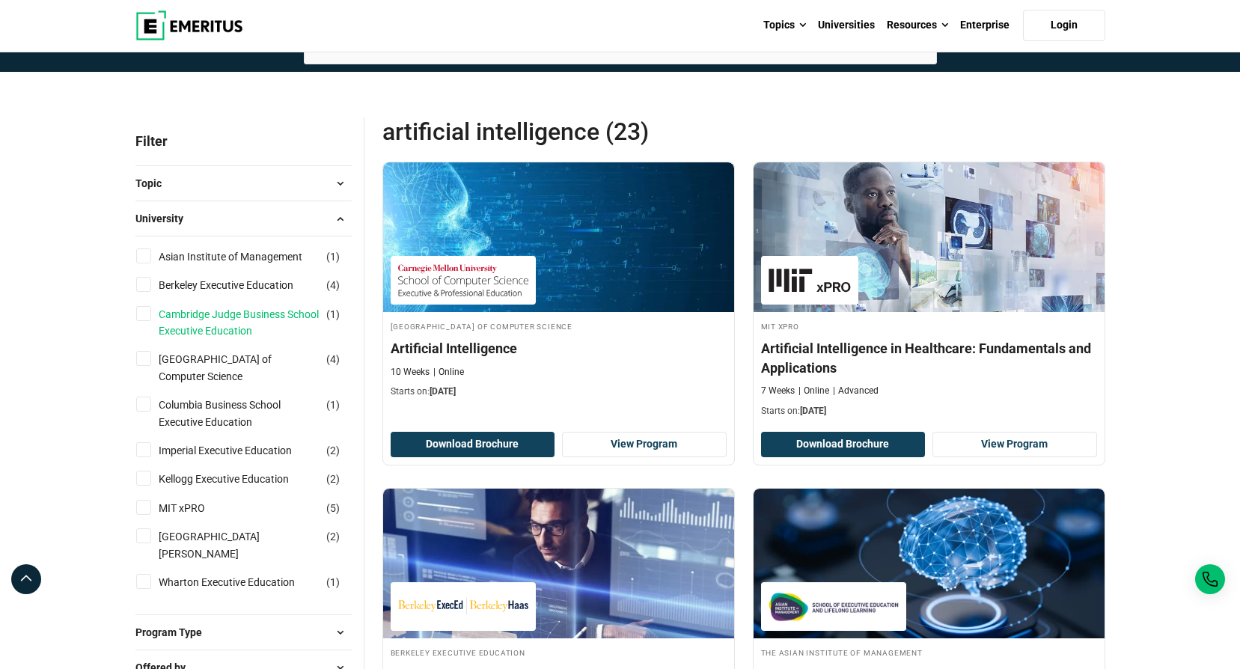
scroll to position [150, 0]
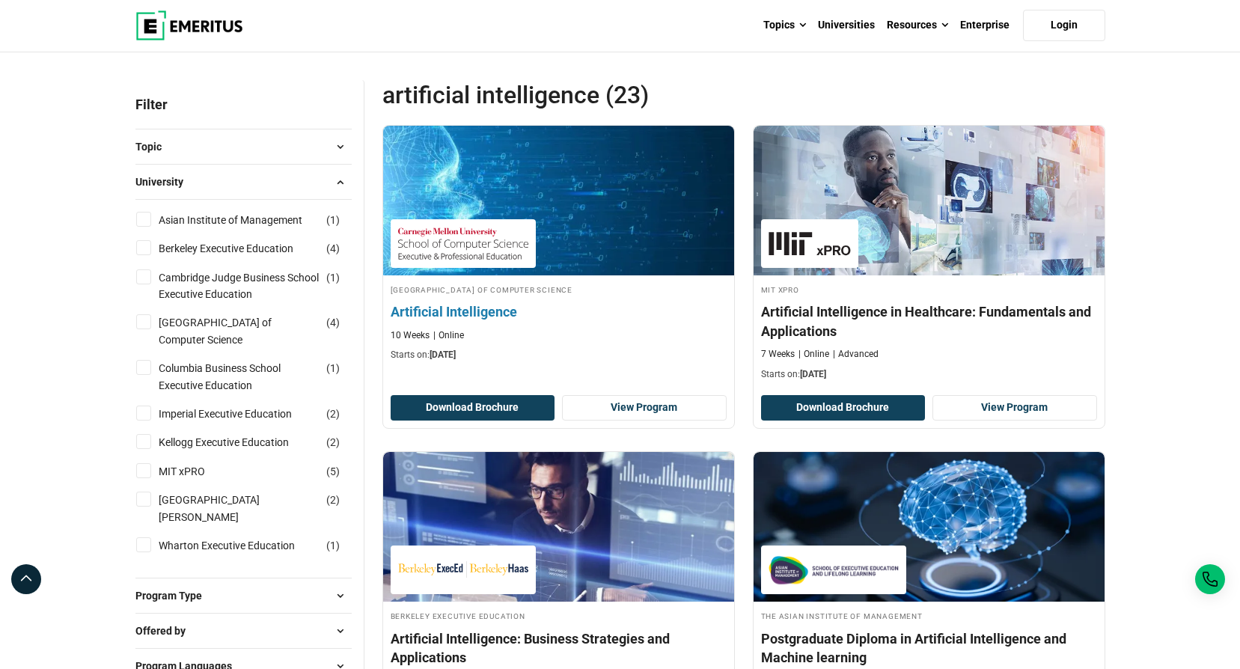
click at [505, 310] on h4 "Artificial Intelligence" at bounding box center [559, 311] width 336 height 19
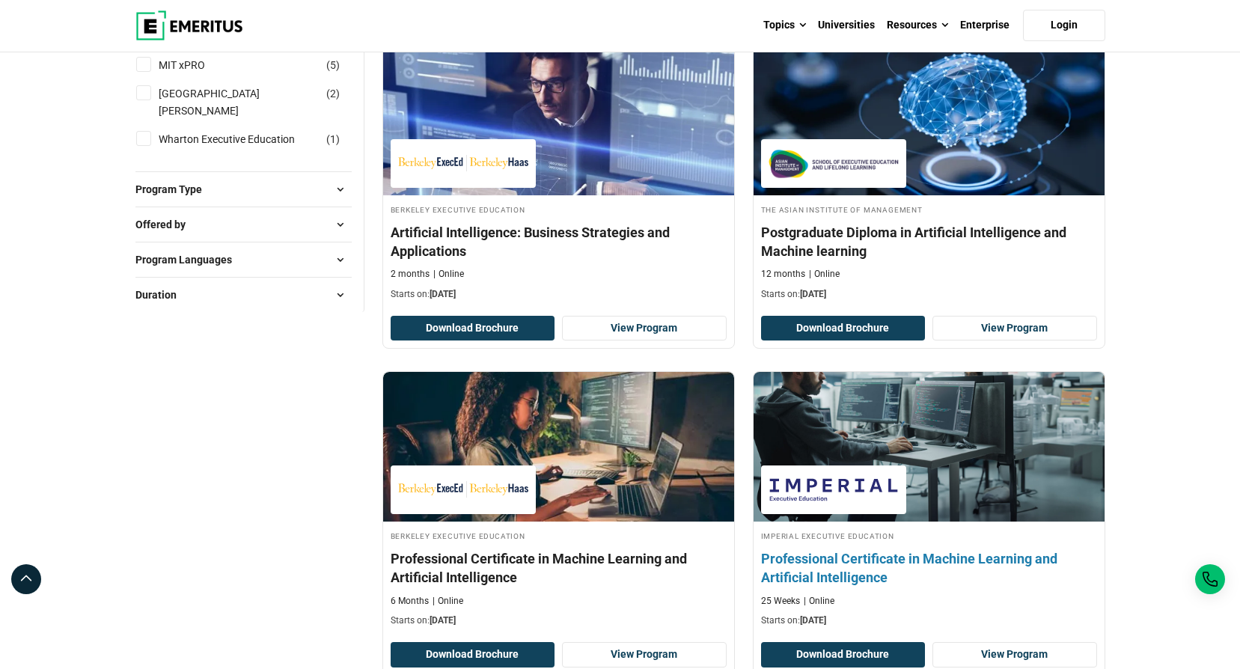
scroll to position [599, 0]
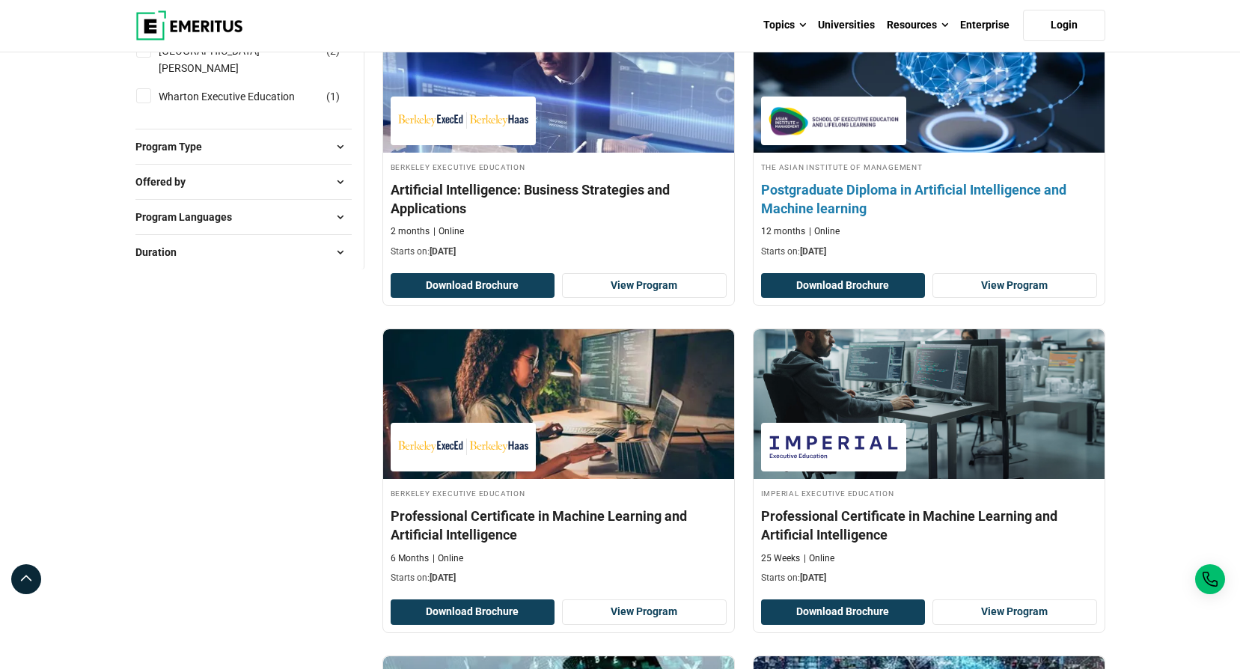
click at [909, 193] on h4 "Postgraduate Diploma in Artificial Intelligence and Machine learning" at bounding box center [929, 198] width 336 height 37
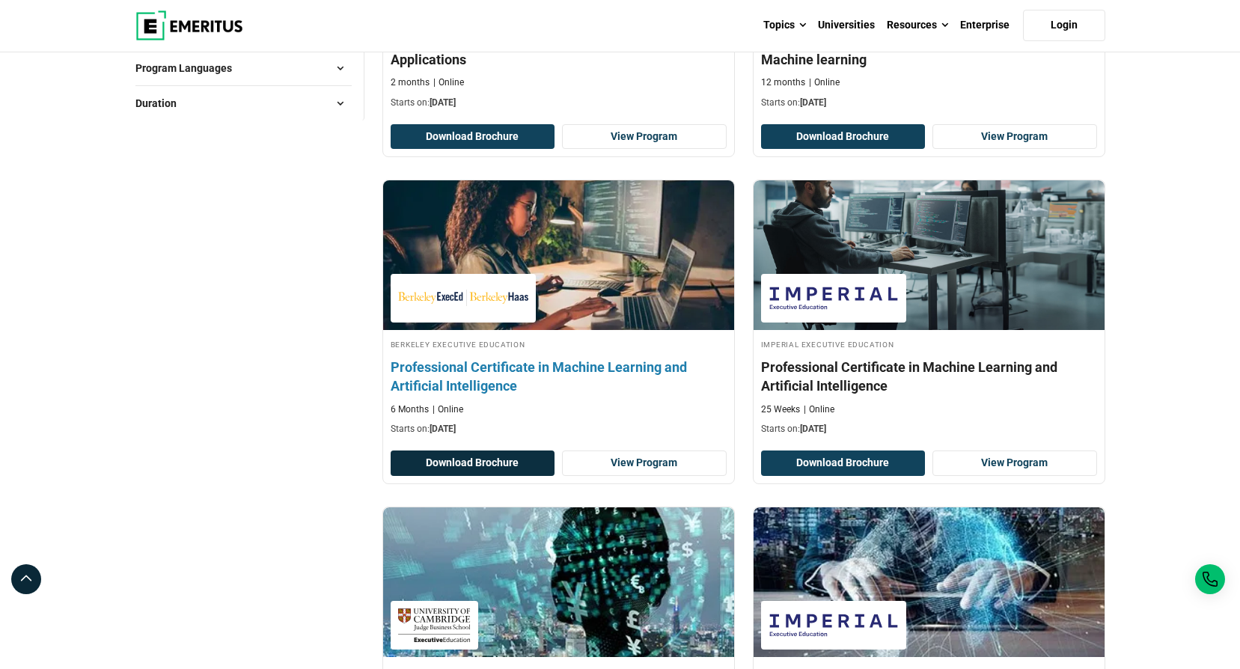
scroll to position [749, 0]
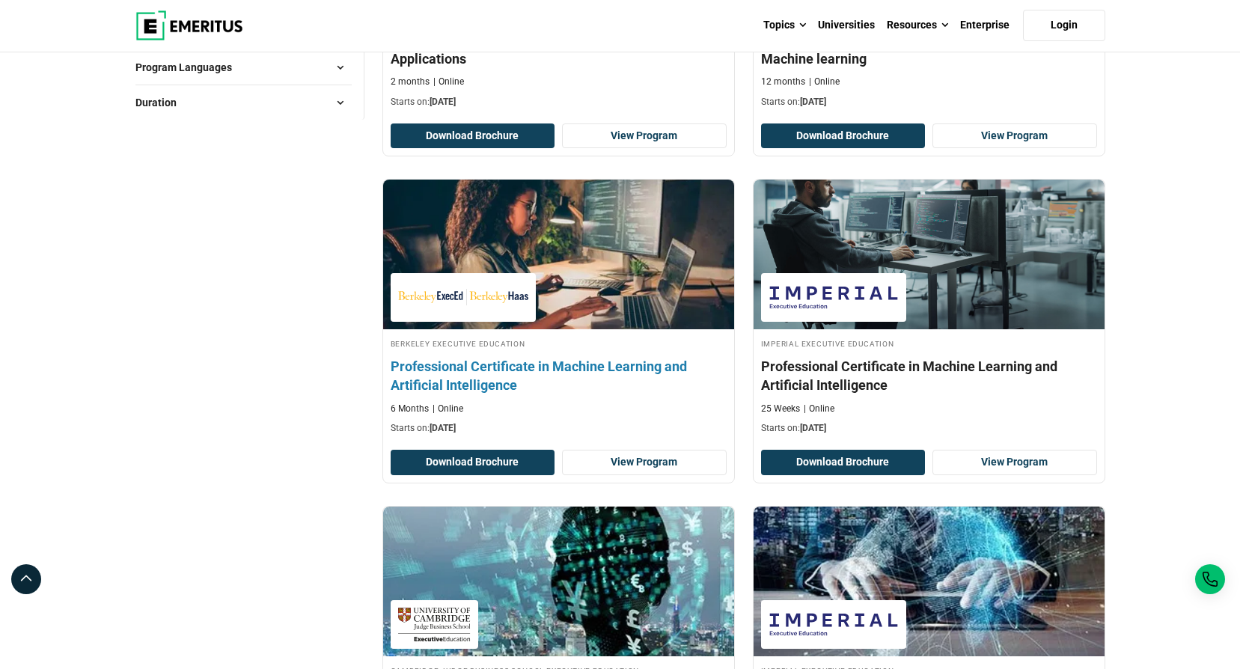
click at [507, 363] on h4 "Professional Certificate in Machine Learning and Artificial Intelligence" at bounding box center [559, 375] width 336 height 37
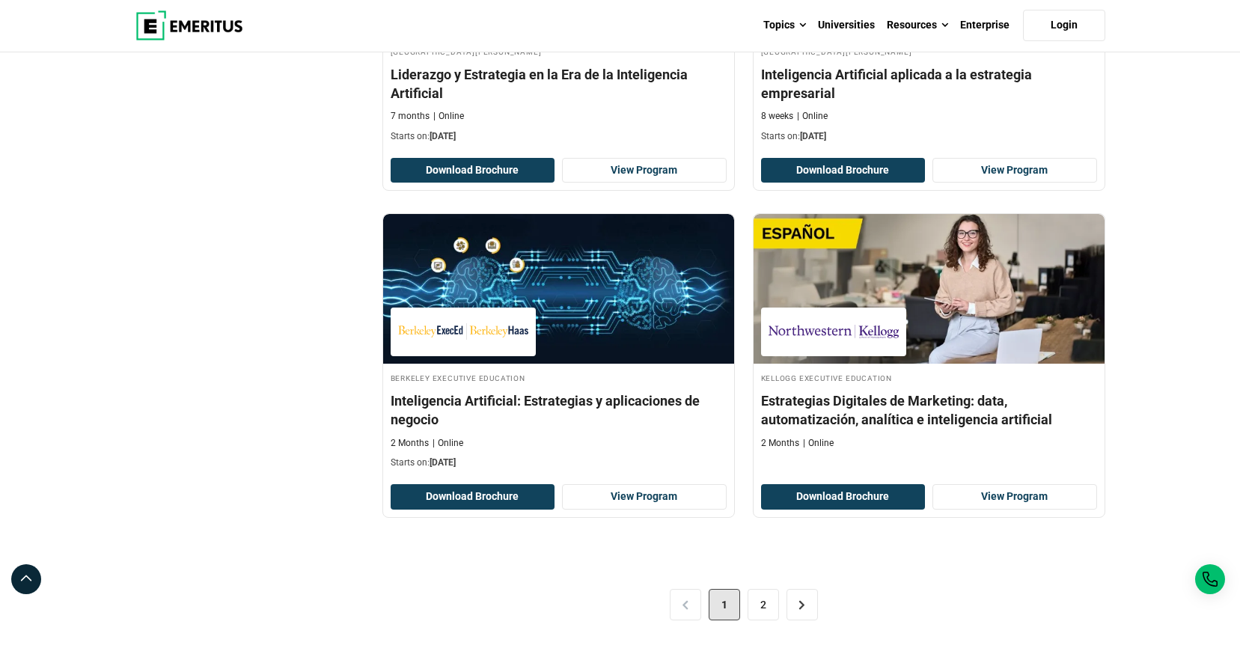
scroll to position [3144, 0]
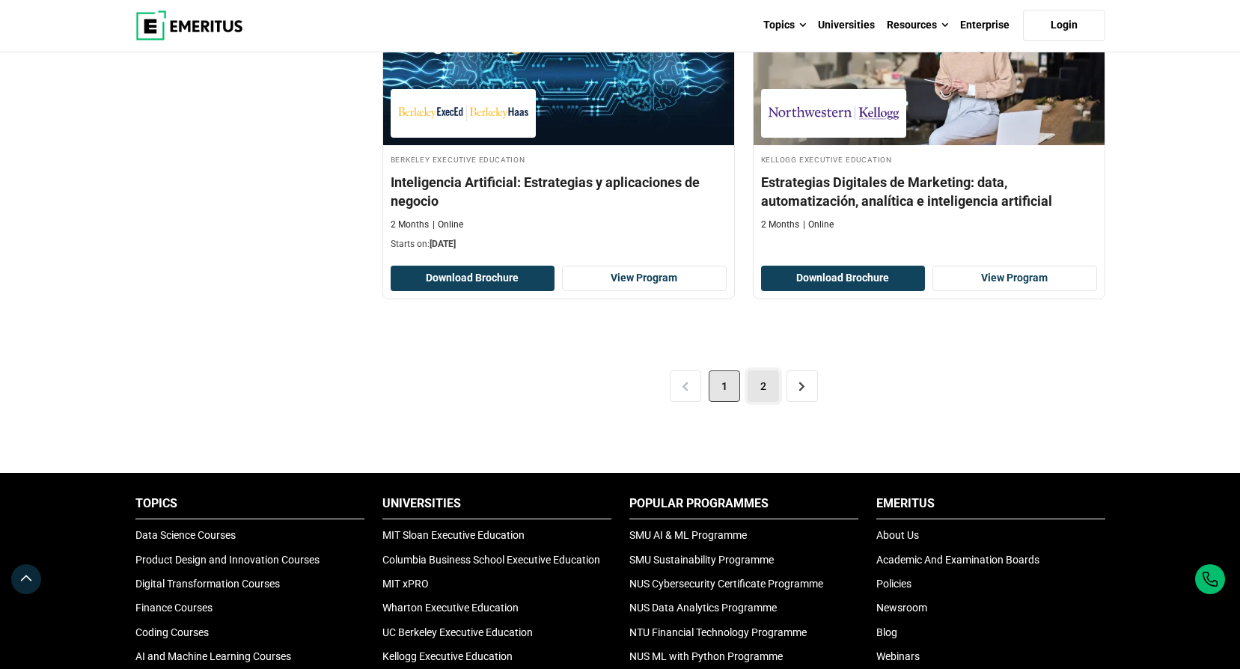
click at [763, 385] on link "2" at bounding box center [763, 386] width 31 height 31
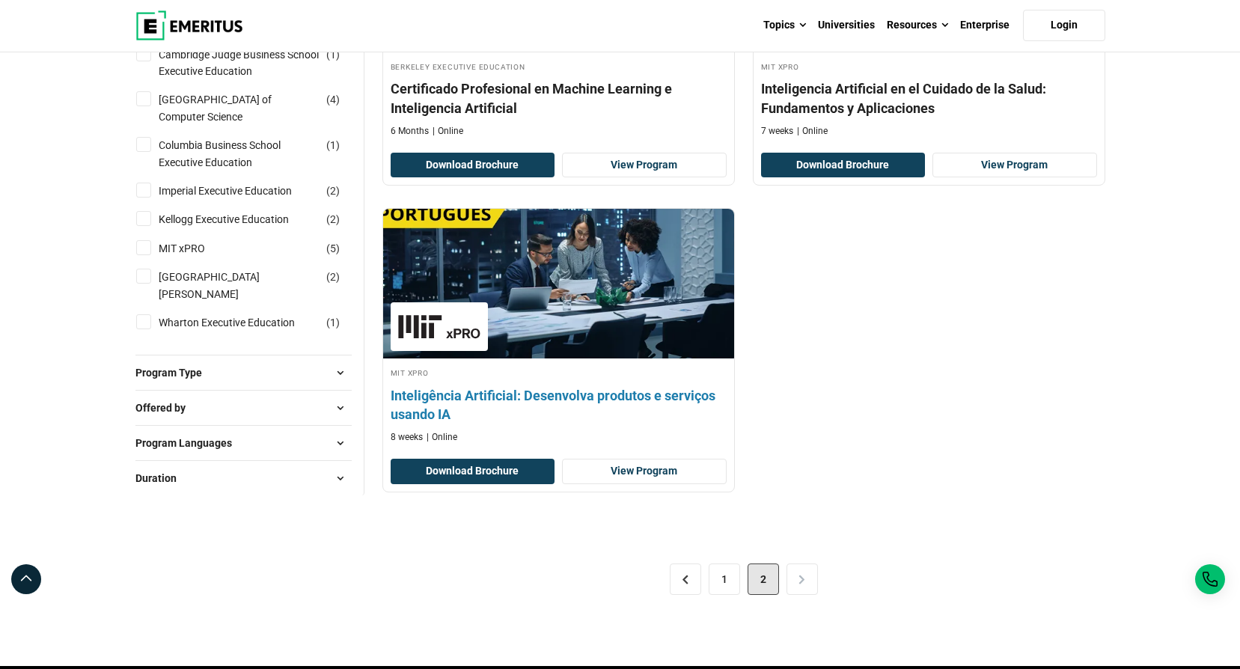
scroll to position [449, 0]
